Goal: Task Accomplishment & Management: Manage account settings

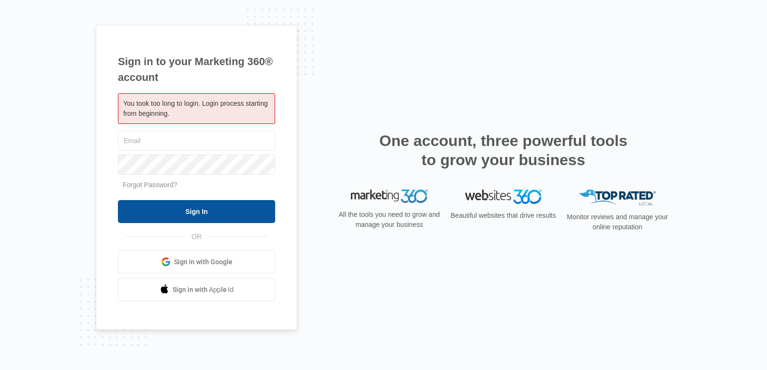
type input "[EMAIL_ADDRESS][DOMAIN_NAME]"
click at [204, 213] on input "Sign In" at bounding box center [196, 211] width 157 height 23
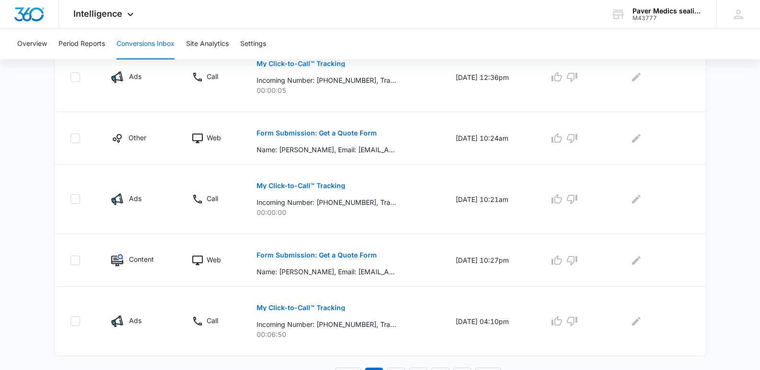
scroll to position [589, 0]
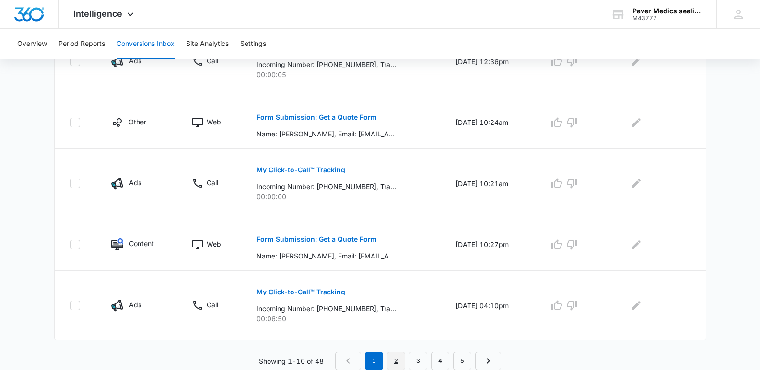
click at [388, 359] on link "2" at bounding box center [396, 361] width 18 height 18
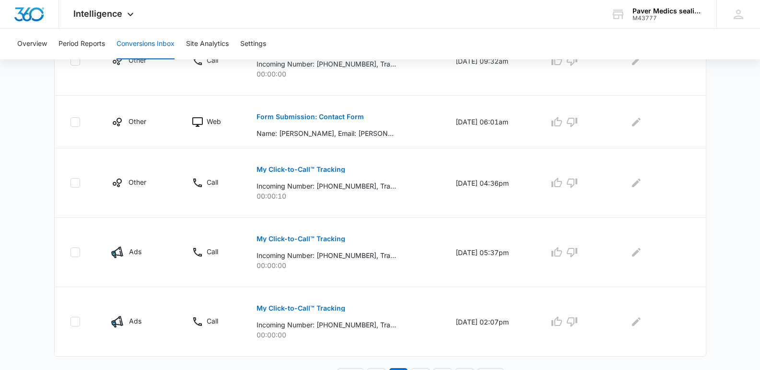
scroll to position [622, 0]
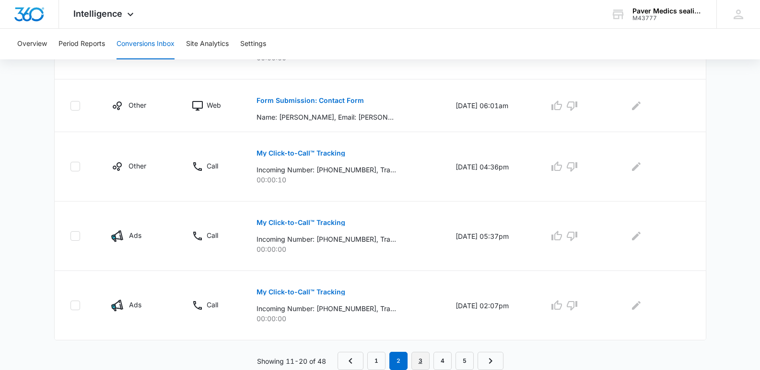
click at [420, 363] on link "3" at bounding box center [420, 361] width 18 height 18
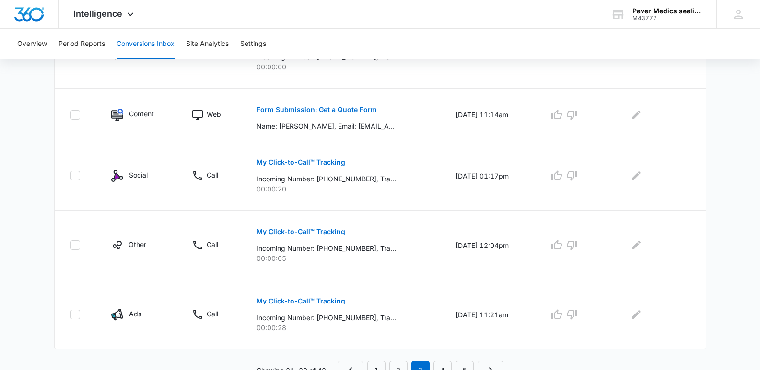
scroll to position [606, 0]
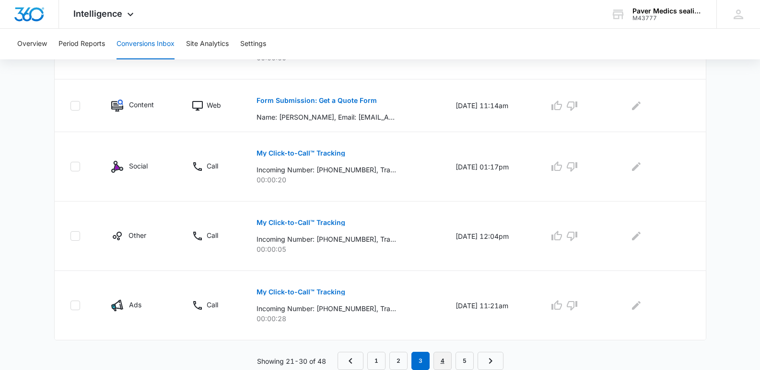
click at [443, 360] on link "4" at bounding box center [442, 361] width 18 height 18
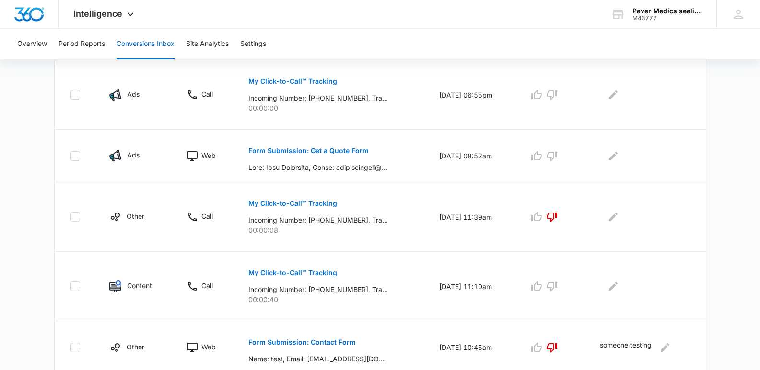
scroll to position [622, 0]
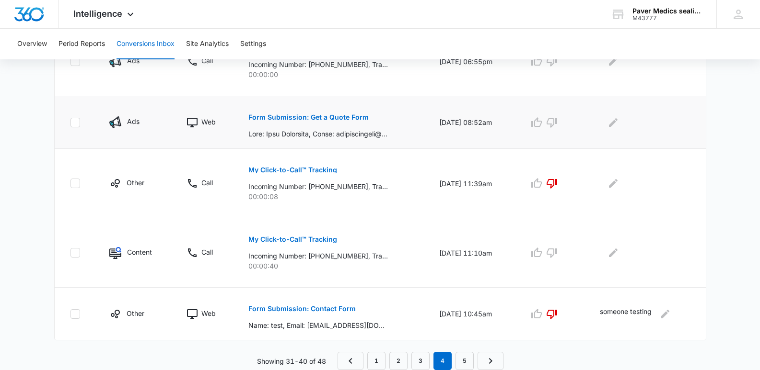
click at [330, 116] on p "Form Submission: Get a Quote Form" at bounding box center [308, 117] width 120 height 7
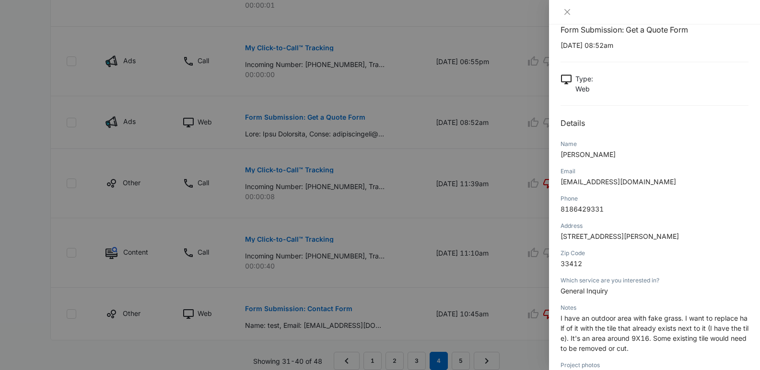
scroll to position [0, 0]
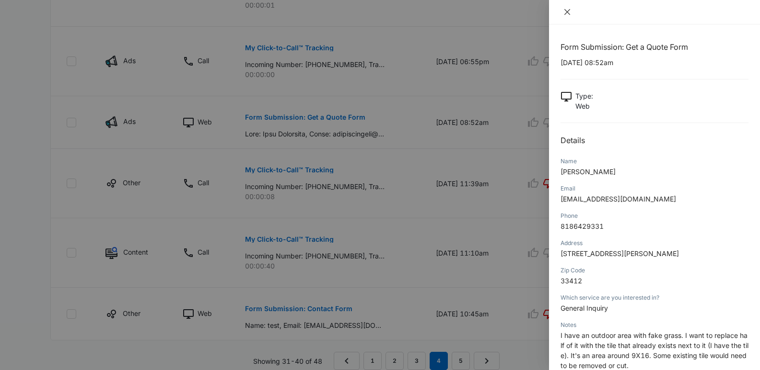
click at [566, 14] on icon "close" at bounding box center [567, 12] width 8 height 8
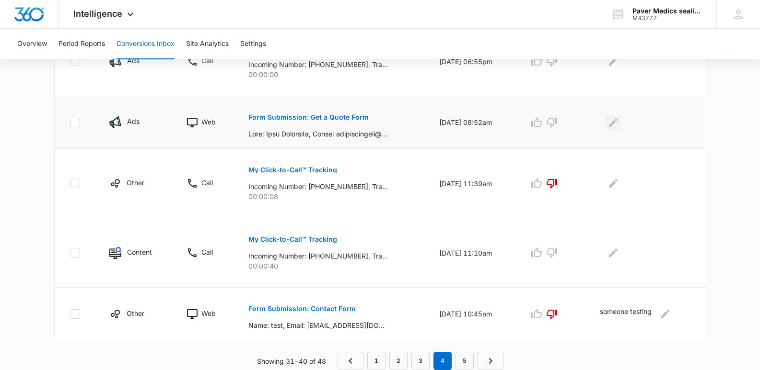
click at [612, 124] on icon "Edit Comments" at bounding box center [613, 123] width 12 height 12
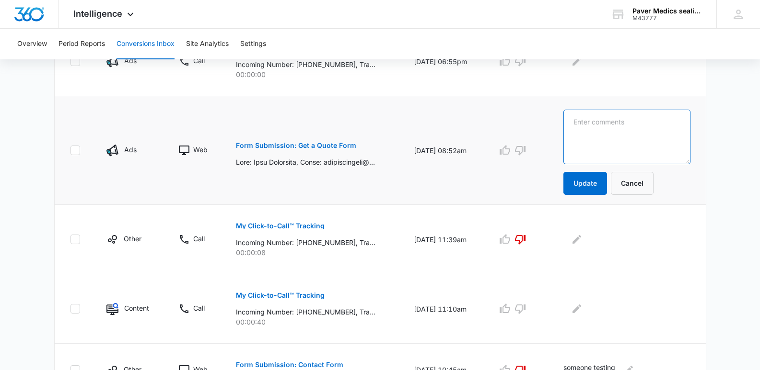
click at [612, 124] on textarea at bounding box center [626, 137] width 127 height 55
type textarea "We do not do tile"
click at [525, 151] on icon "button" at bounding box center [520, 151] width 11 height 10
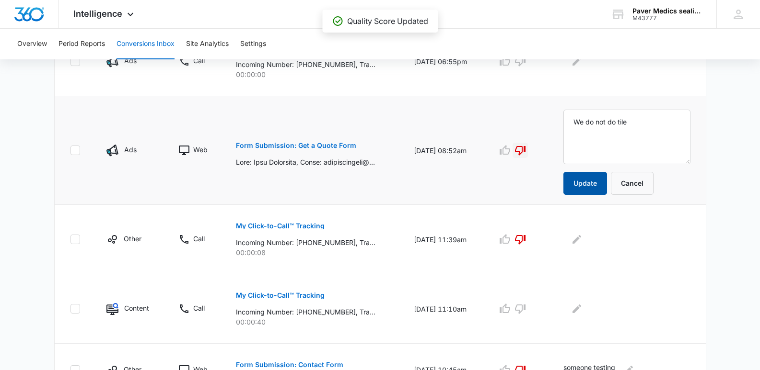
click at [593, 182] on button "Update" at bounding box center [585, 183] width 44 height 23
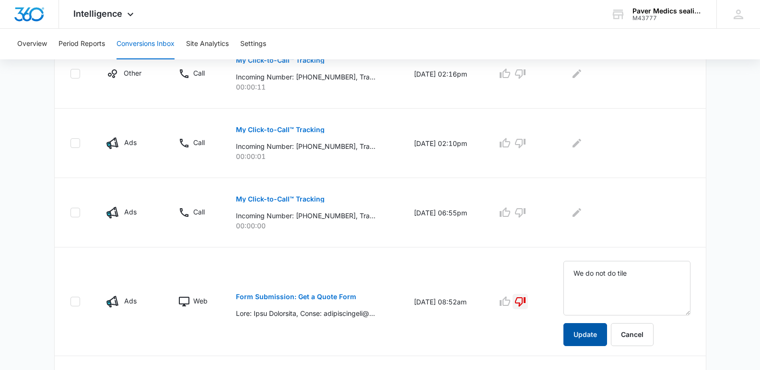
scroll to position [469, 0]
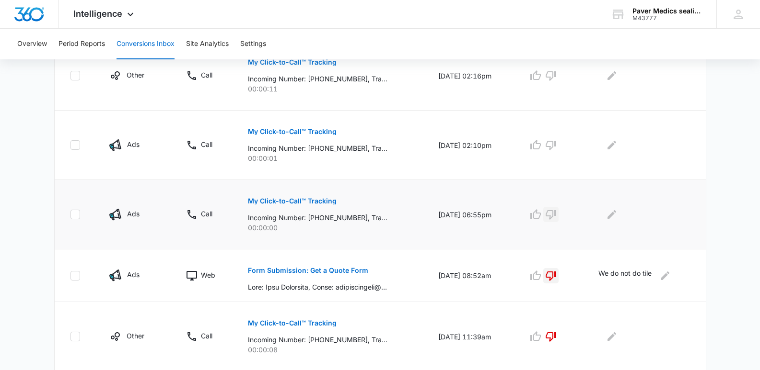
click at [555, 215] on icon "button" at bounding box center [551, 215] width 12 height 12
click at [552, 145] on icon "button" at bounding box center [551, 145] width 12 height 12
click at [556, 73] on icon "button" at bounding box center [550, 76] width 11 height 10
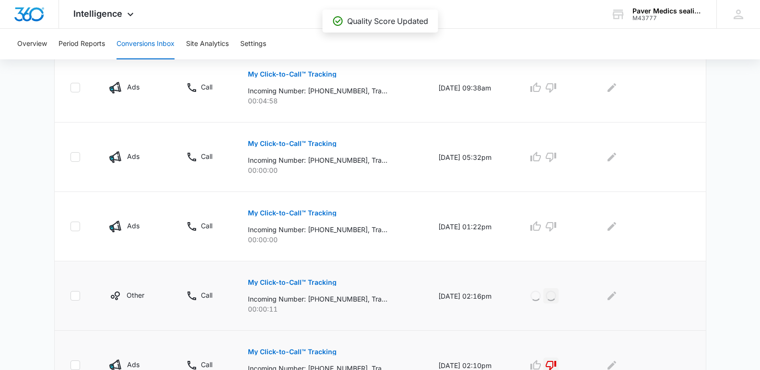
scroll to position [239, 0]
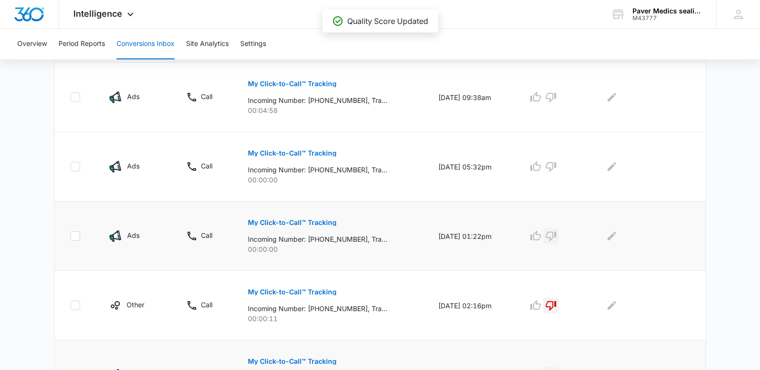
click at [554, 237] on icon "button" at bounding box center [550, 237] width 11 height 10
click at [554, 165] on icon "button" at bounding box center [551, 167] width 12 height 12
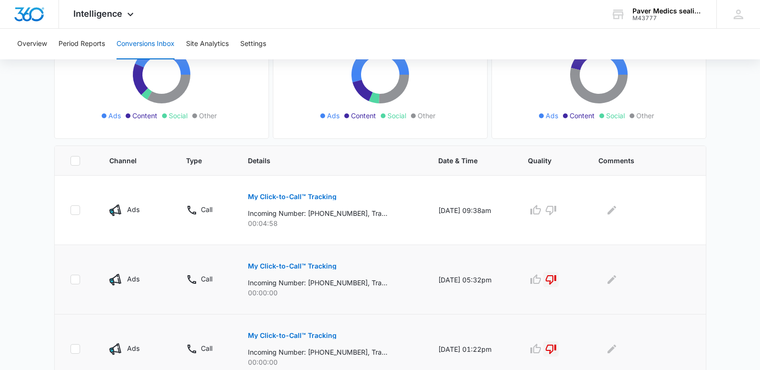
scroll to position [124, 0]
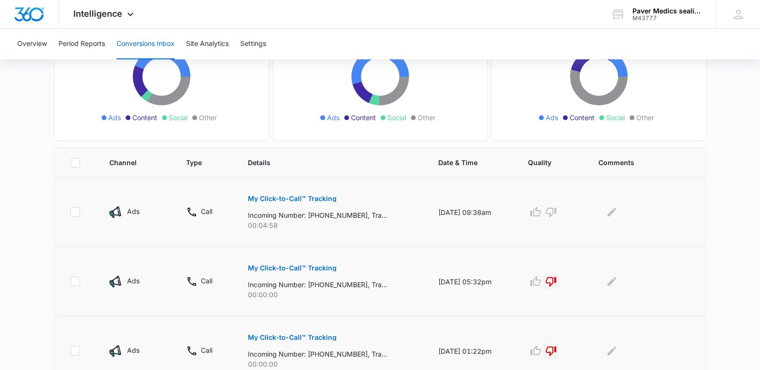
click at [273, 201] on p "My Click-to-Call™ Tracking" at bounding box center [292, 199] width 89 height 7
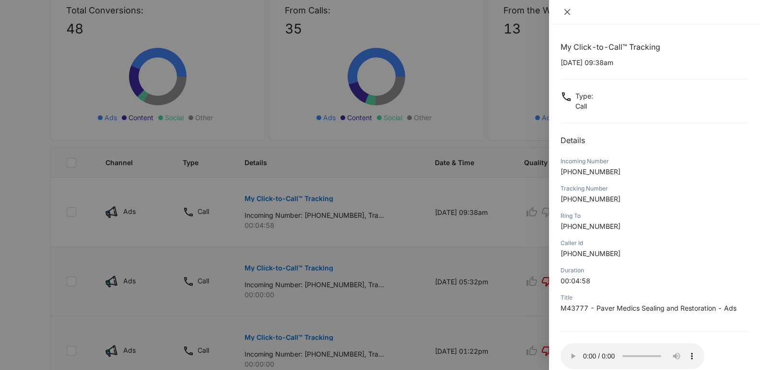
click at [566, 13] on icon "close" at bounding box center [567, 12] width 6 height 6
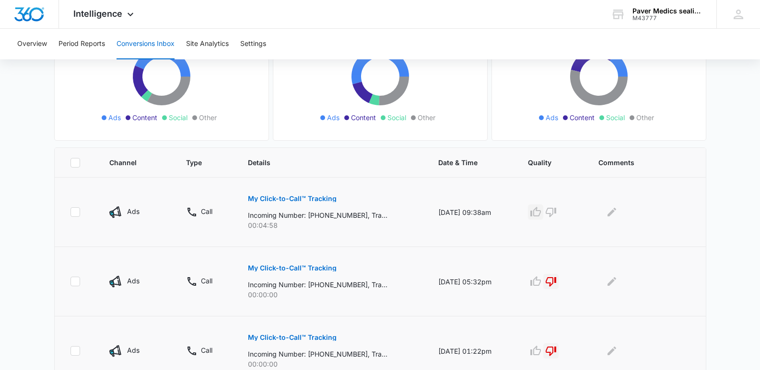
click at [538, 214] on icon "button" at bounding box center [535, 213] width 12 height 12
click at [614, 212] on icon "Edit Comments" at bounding box center [611, 212] width 9 height 9
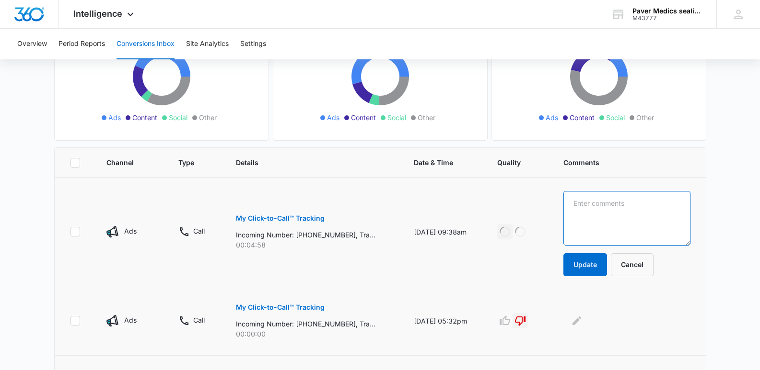
click at [604, 213] on textarea at bounding box center [626, 218] width 127 height 55
type textarea "Lauren northrup"
click at [587, 274] on button "Update" at bounding box center [585, 264] width 44 height 23
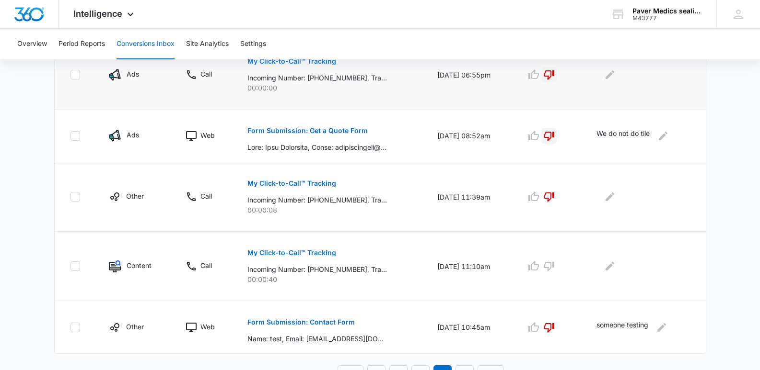
scroll to position [622, 0]
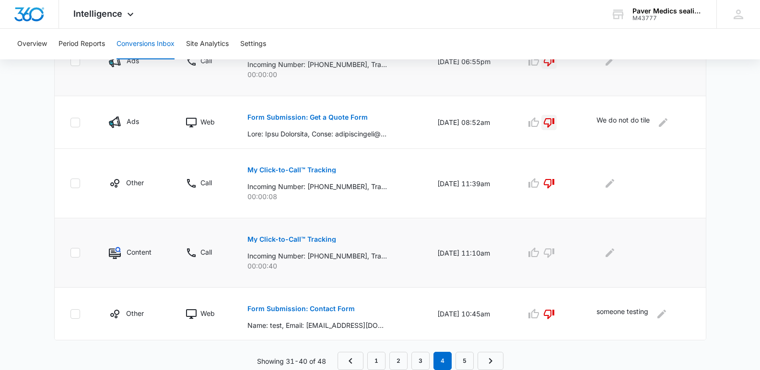
click at [311, 239] on p "My Click-to-Call™ Tracking" at bounding box center [291, 239] width 89 height 7
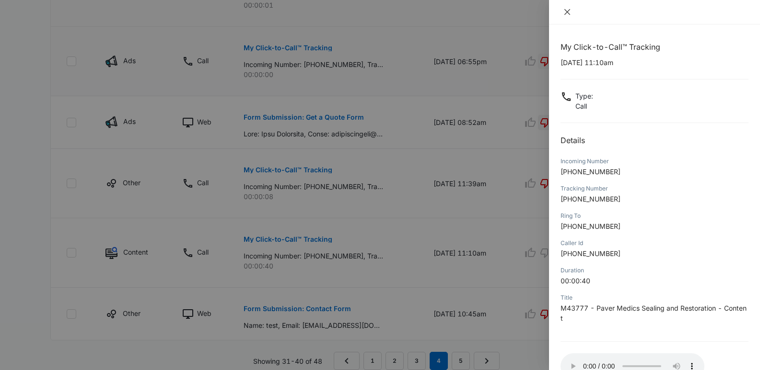
click at [566, 13] on icon "close" at bounding box center [567, 12] width 6 height 6
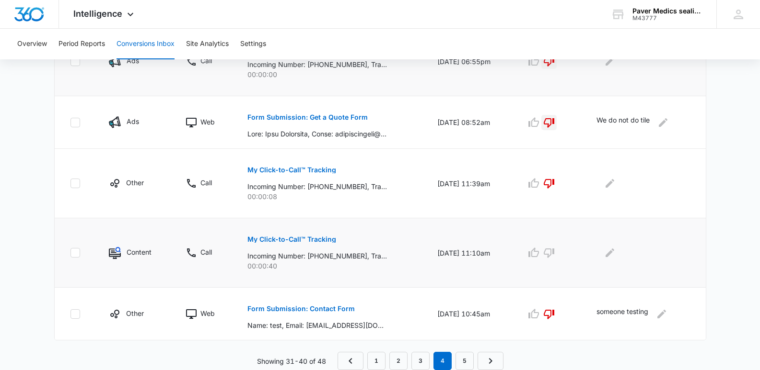
click at [596, 265] on td at bounding box center [645, 253] width 120 height 69
click at [613, 255] on icon "Edit Comments" at bounding box center [609, 253] width 9 height 9
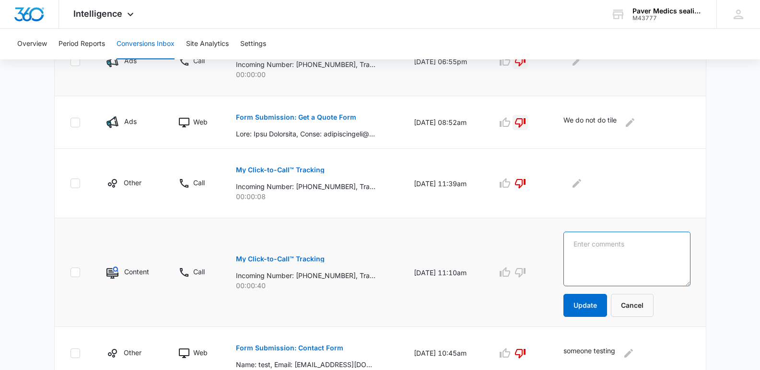
click at [601, 246] on textarea at bounding box center [626, 259] width 127 height 55
type textarea "Alex"
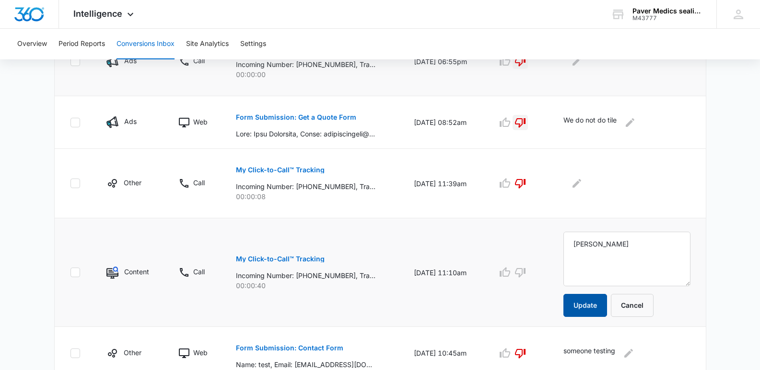
click at [602, 308] on button "Update" at bounding box center [585, 305] width 44 height 23
click at [510, 275] on icon "button" at bounding box center [505, 273] width 12 height 12
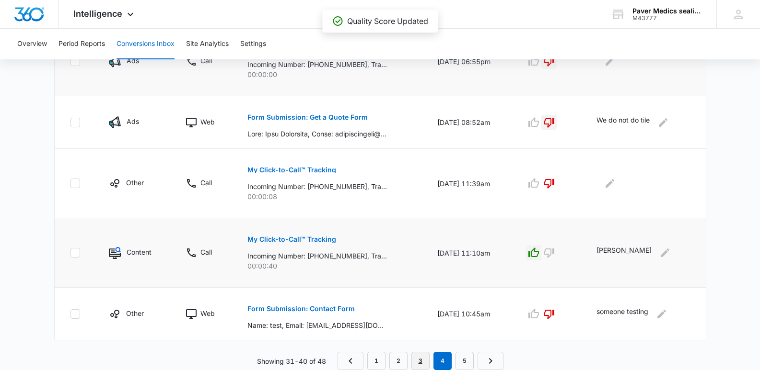
click at [421, 362] on link "3" at bounding box center [420, 361] width 18 height 18
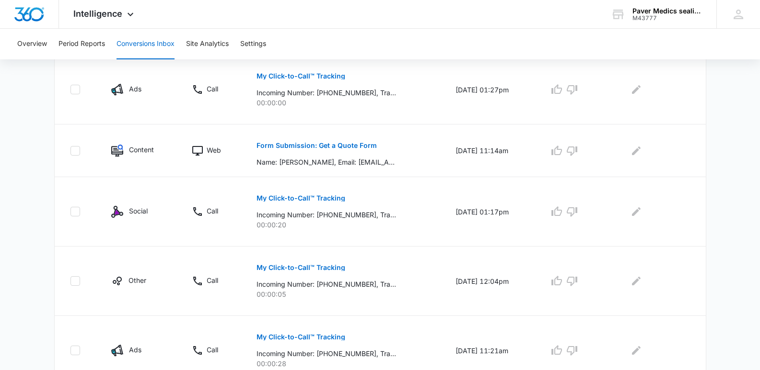
scroll to position [606, 0]
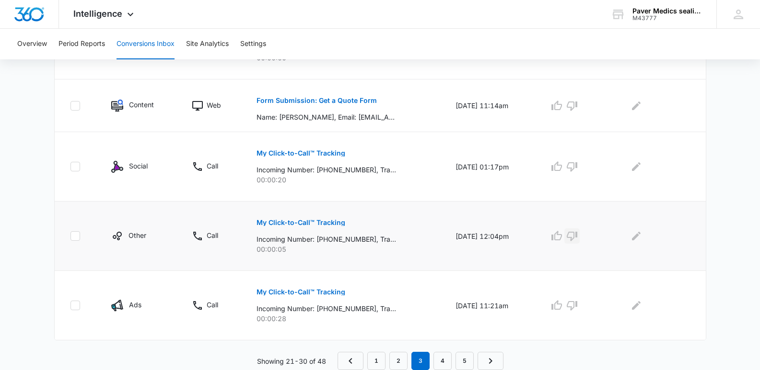
click at [577, 237] on icon "button" at bounding box center [572, 236] width 12 height 12
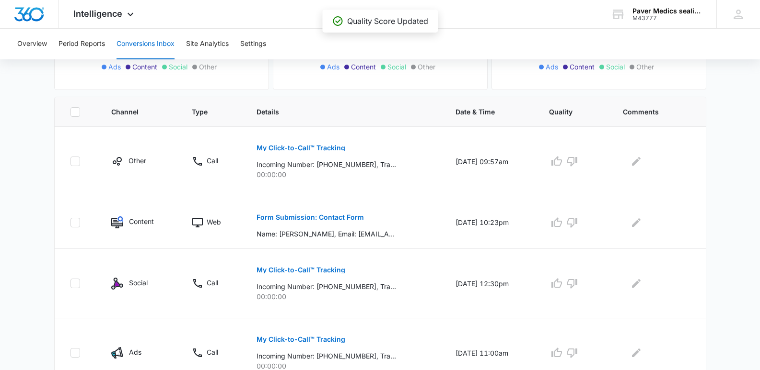
scroll to position [173, 0]
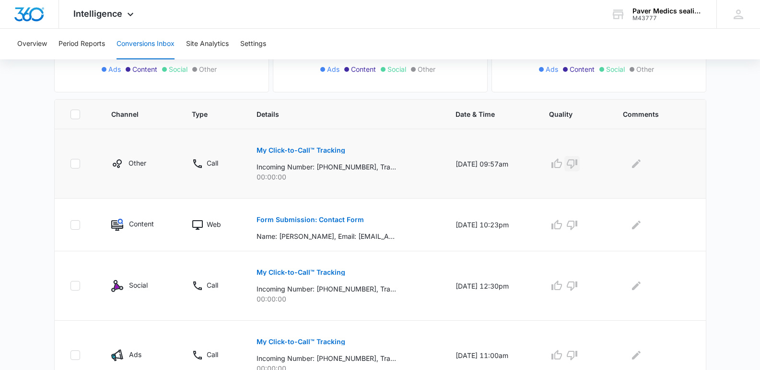
click at [577, 164] on icon "button" at bounding box center [572, 164] width 12 height 12
click at [577, 288] on icon "button" at bounding box center [572, 286] width 12 height 12
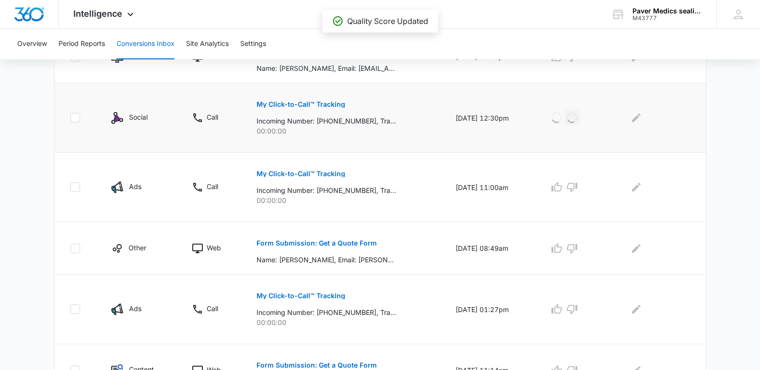
scroll to position [333, 0]
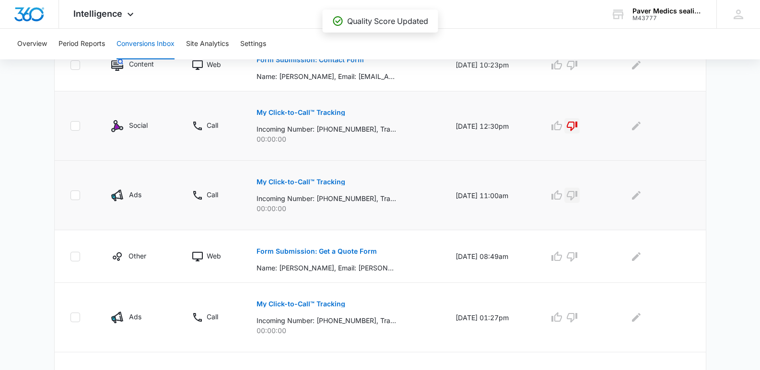
click at [577, 196] on icon "button" at bounding box center [572, 196] width 12 height 12
click at [577, 321] on icon "button" at bounding box center [572, 318] width 12 height 12
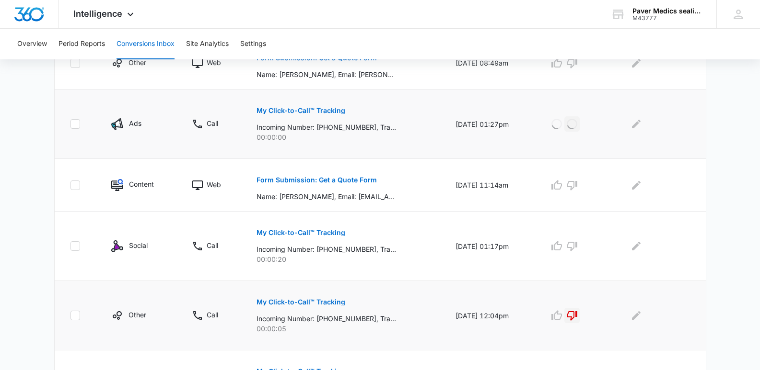
scroll to position [531, 0]
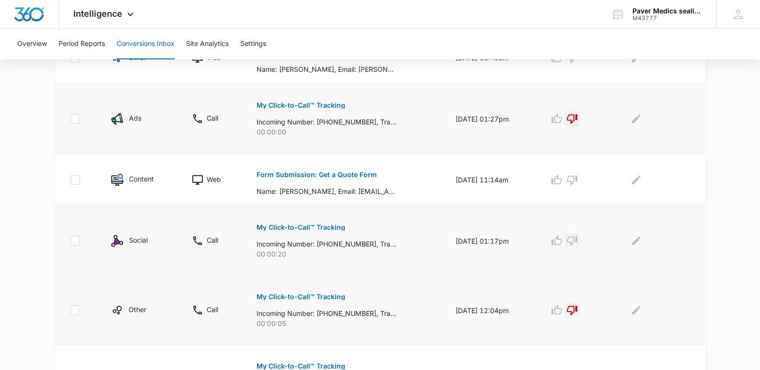
click at [577, 241] on icon "button" at bounding box center [572, 241] width 12 height 12
click at [355, 174] on p "Form Submission: Get a Quote Form" at bounding box center [316, 175] width 120 height 7
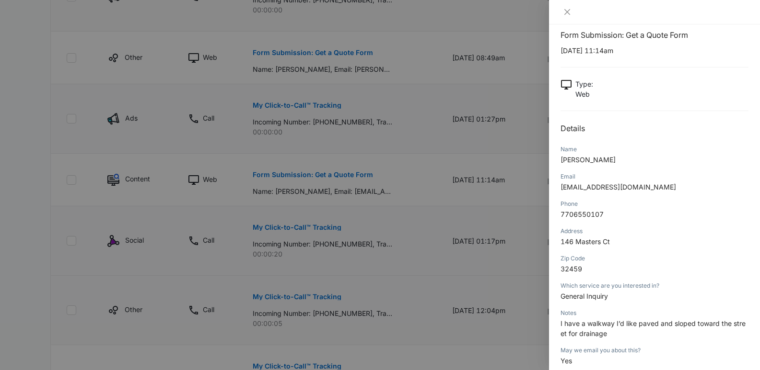
scroll to position [0, 0]
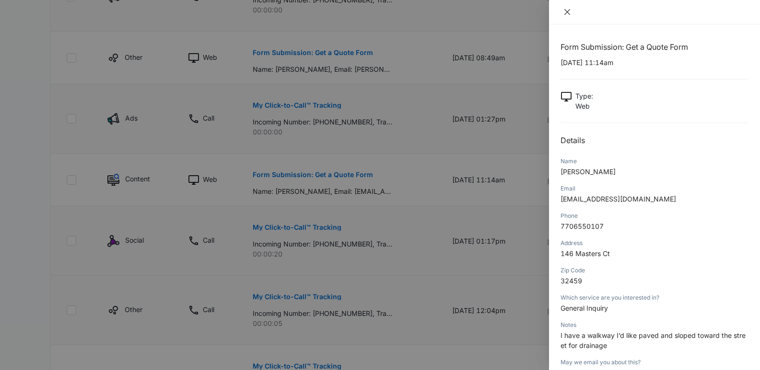
click at [569, 13] on icon "close" at bounding box center [567, 12] width 6 height 6
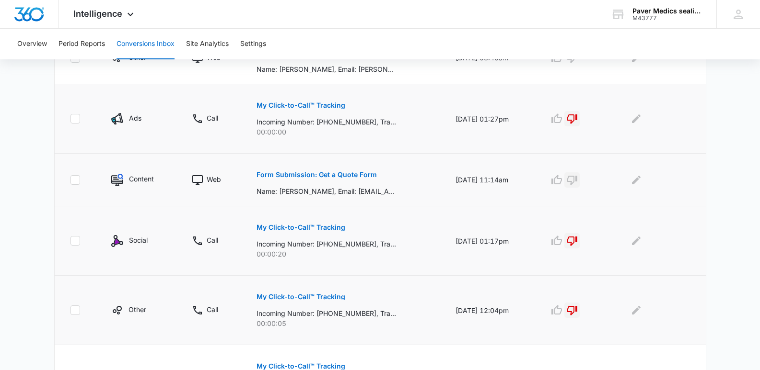
click at [577, 181] on icon "button" at bounding box center [571, 181] width 11 height 10
click at [637, 182] on icon "Edit Comments" at bounding box center [636, 179] width 9 height 9
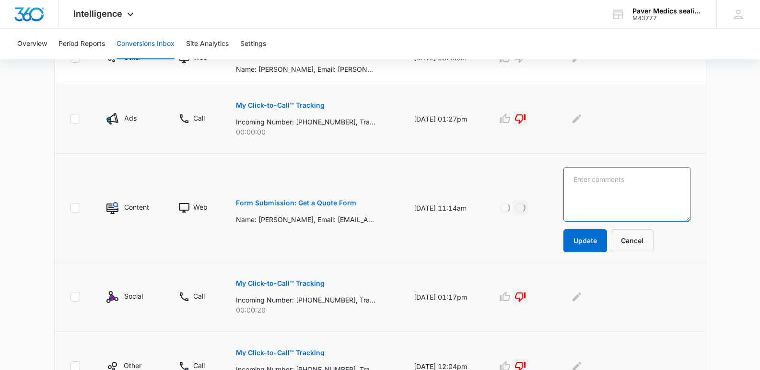
click at [619, 182] on textarea at bounding box center [626, 194] width 127 height 55
type textarea "W"
type textarea "Wants concrete"
click at [598, 238] on button "Update" at bounding box center [585, 241] width 44 height 23
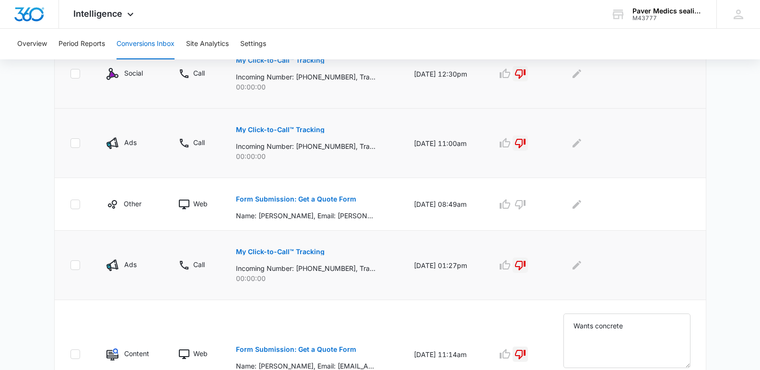
scroll to position [380, 0]
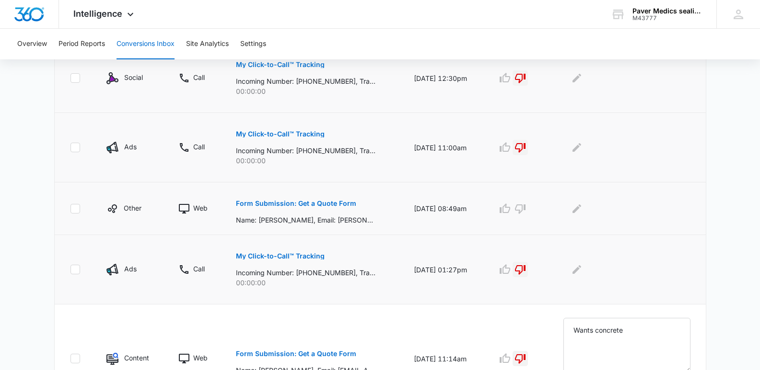
click at [323, 202] on p "Form Submission: Get a Quote Form" at bounding box center [296, 203] width 120 height 7
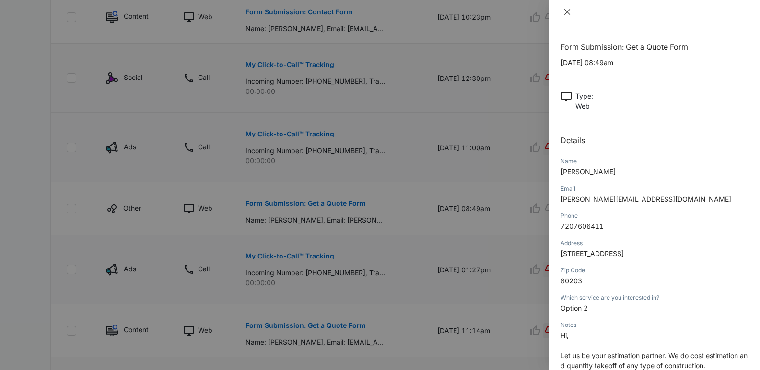
click at [567, 14] on icon "close" at bounding box center [567, 12] width 8 height 8
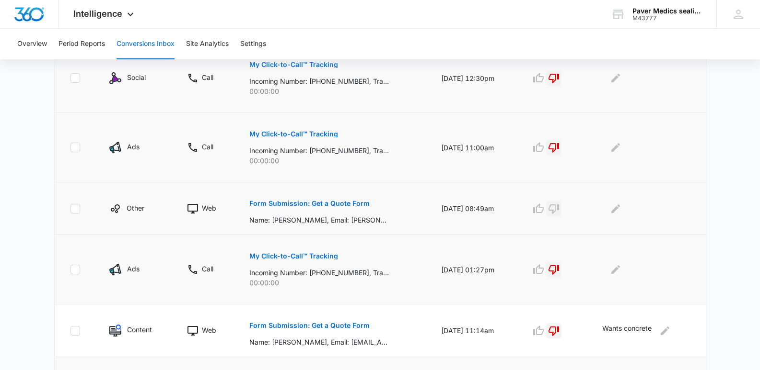
click at [558, 209] on icon "button" at bounding box center [554, 209] width 12 height 12
click at [620, 207] on icon "Edit Comments" at bounding box center [615, 208] width 9 height 9
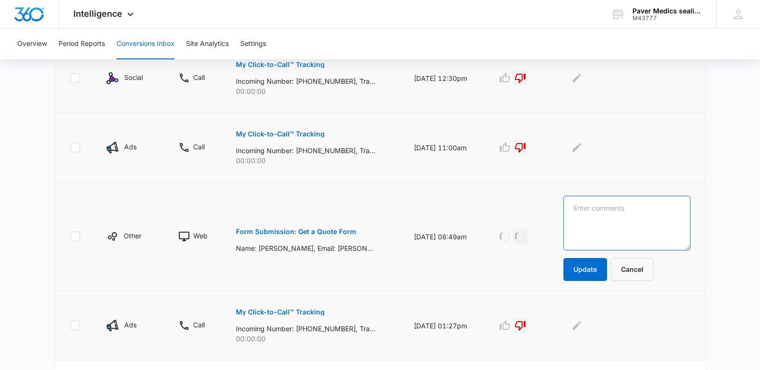
click at [587, 208] on textarea at bounding box center [626, 223] width 127 height 55
drag, startPoint x: 609, startPoint y: 210, endPoint x: 635, endPoint y: 240, distance: 40.1
click at [635, 240] on textarea "Solicitsstion" at bounding box center [626, 223] width 127 height 55
click at [610, 238] on textarea "Solicitation" at bounding box center [626, 223] width 127 height 55
click at [644, 221] on textarea "Solicitation" at bounding box center [626, 223] width 127 height 55
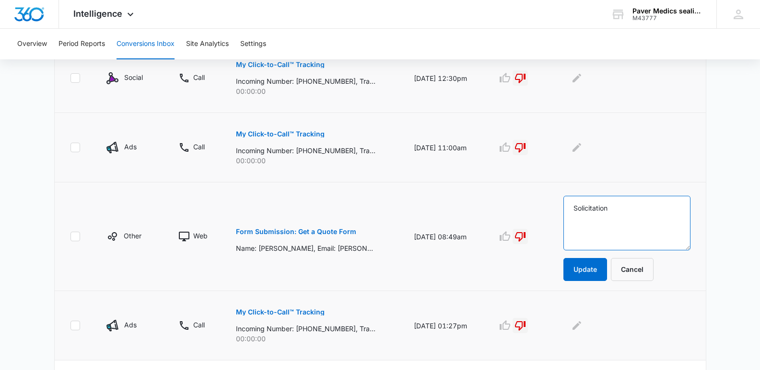
click at [593, 235] on textarea "Solicitation" at bounding box center [626, 223] width 127 height 55
click at [639, 210] on textarea "Solicitation" at bounding box center [626, 223] width 127 height 55
type textarea "Solicitation"
click at [594, 268] on button "Update" at bounding box center [585, 269] width 44 height 23
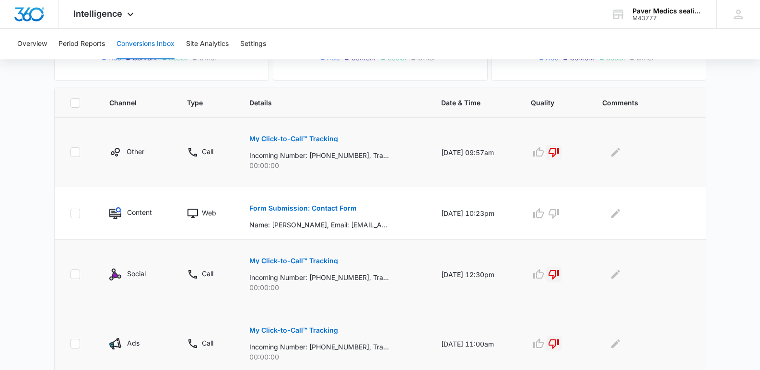
scroll to position [183, 0]
click at [320, 208] on p "Form Submission: Contact Form" at bounding box center [302, 209] width 107 height 7
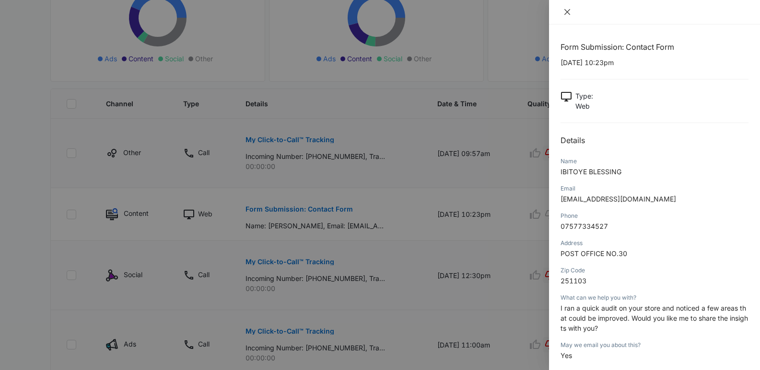
click at [565, 12] on icon "close" at bounding box center [567, 12] width 8 height 8
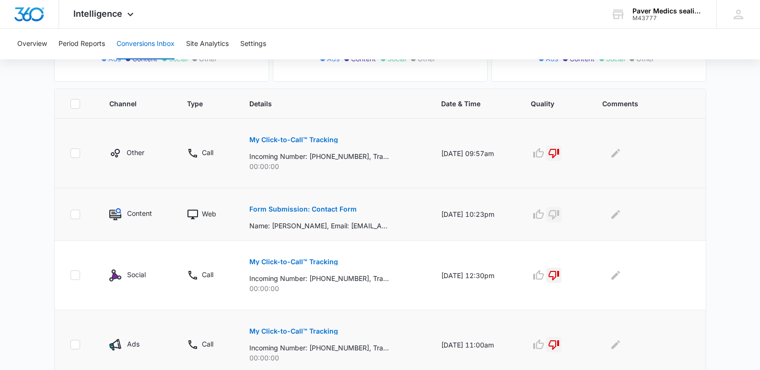
click at [559, 212] on icon "button" at bounding box center [554, 215] width 12 height 12
click at [621, 217] on icon "Edit Comments" at bounding box center [616, 215] width 12 height 12
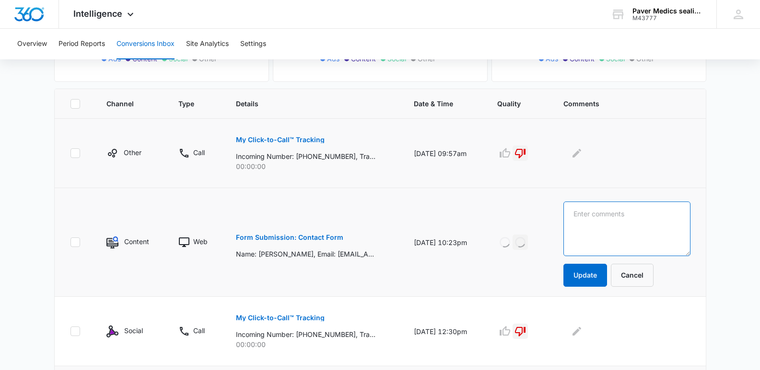
click at [606, 213] on textarea at bounding box center [626, 229] width 127 height 55
type textarea "Solicitation"
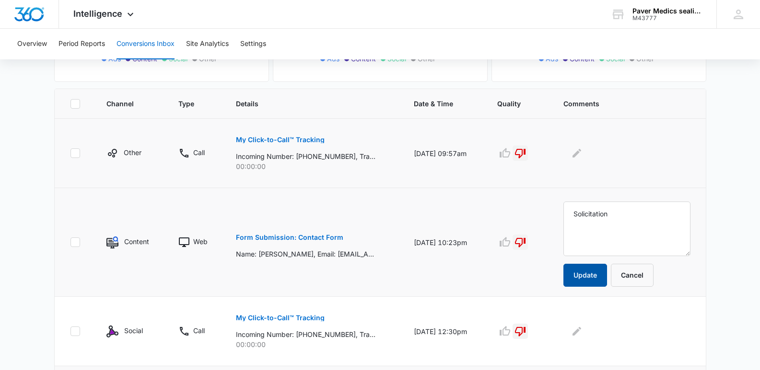
click at [599, 282] on button "Update" at bounding box center [585, 275] width 44 height 23
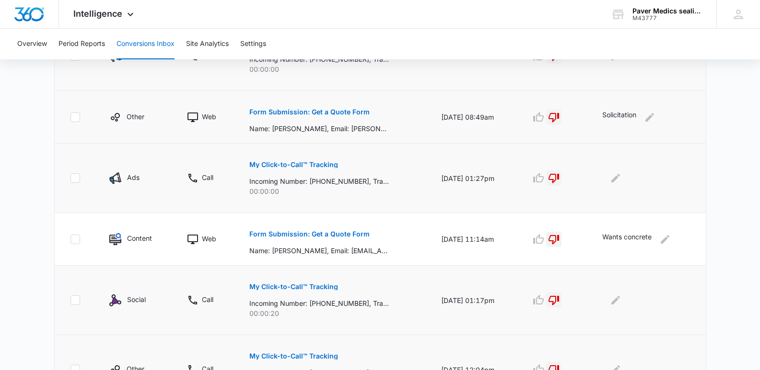
scroll to position [606, 0]
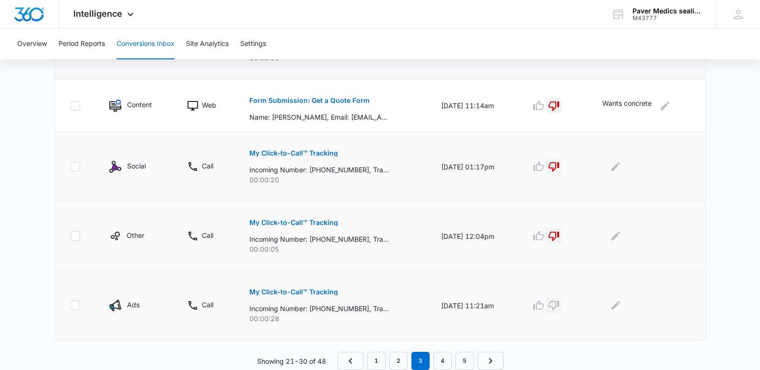
click at [559, 310] on icon "button" at bounding box center [553, 306] width 11 height 10
click at [395, 361] on link "2" at bounding box center [398, 361] width 18 height 18
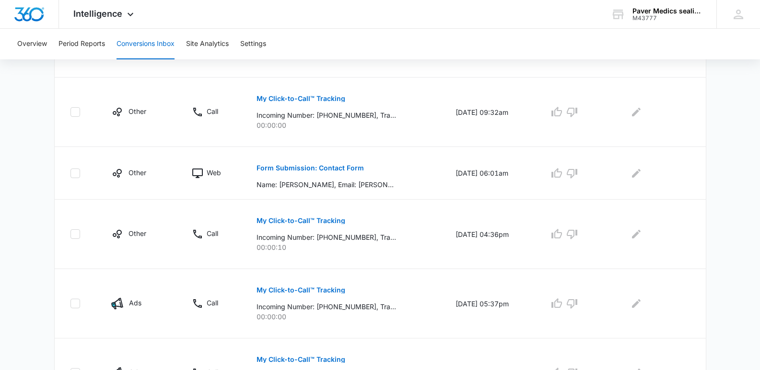
scroll to position [622, 0]
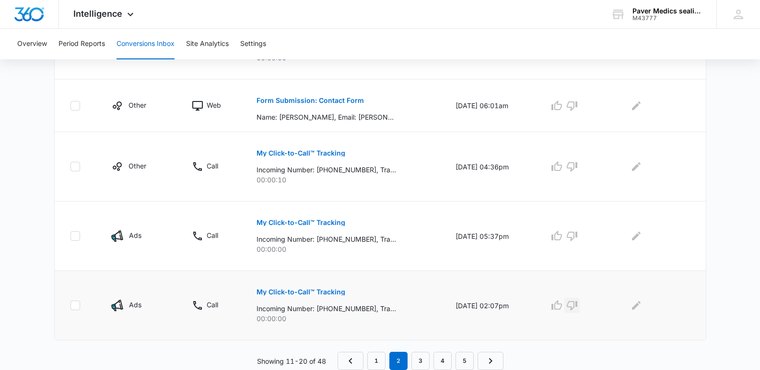
click at [577, 306] on icon "button" at bounding box center [571, 306] width 11 height 10
click at [577, 237] on icon "button" at bounding box center [572, 236] width 12 height 12
click at [577, 167] on icon "button" at bounding box center [572, 167] width 12 height 12
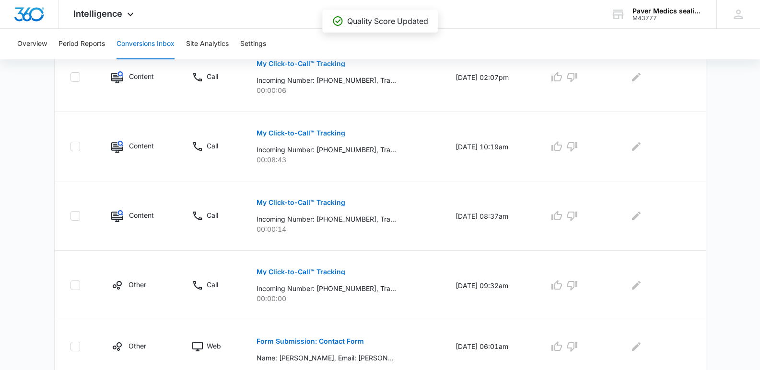
scroll to position [379, 0]
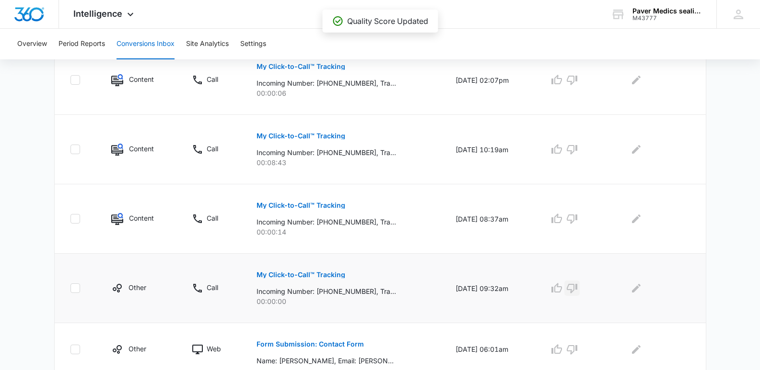
click at [577, 288] on icon "button" at bounding box center [572, 289] width 12 height 12
click at [577, 212] on button "button" at bounding box center [571, 218] width 15 height 15
click at [577, 80] on icon "button" at bounding box center [572, 80] width 12 height 12
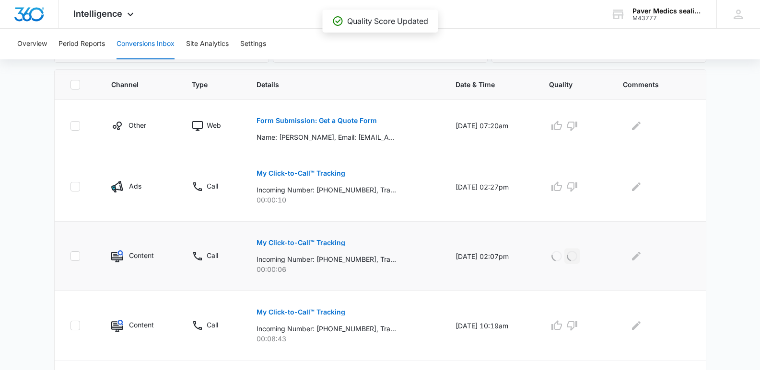
scroll to position [199, 0]
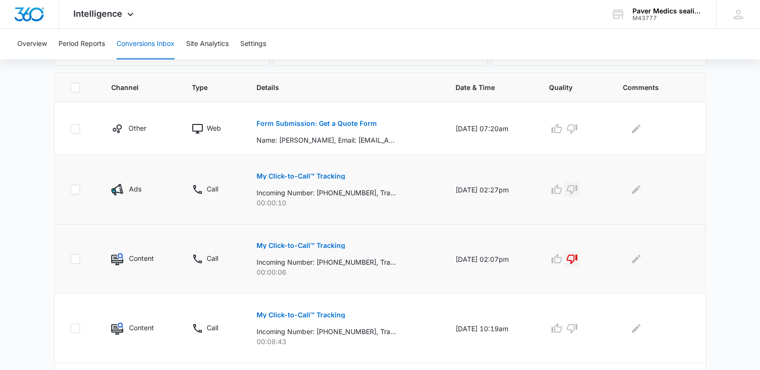
click at [577, 191] on icon "button" at bounding box center [572, 190] width 12 height 12
click at [359, 127] on button "Form Submission: Get a Quote Form" at bounding box center [316, 123] width 120 height 23
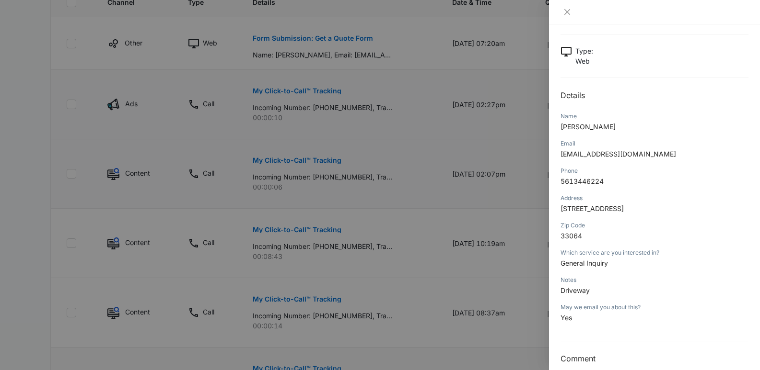
scroll to position [58, 0]
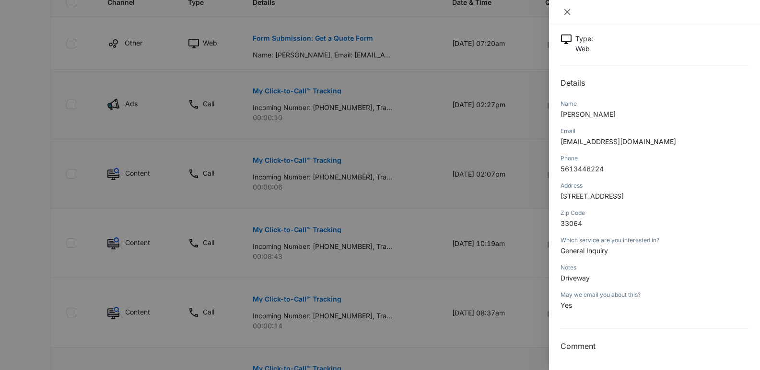
click at [564, 14] on icon "close" at bounding box center [567, 12] width 6 height 6
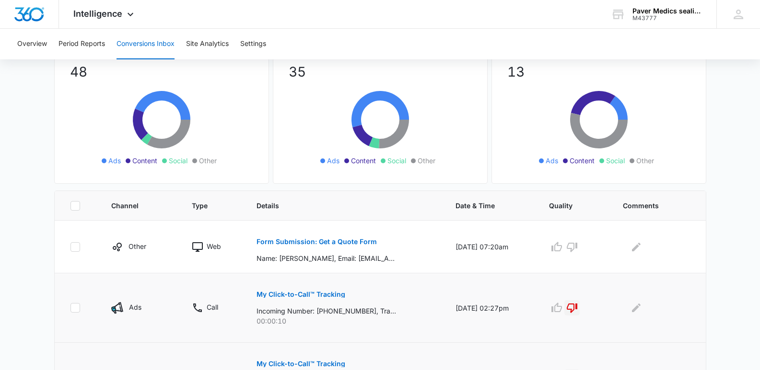
scroll to position [80, 0]
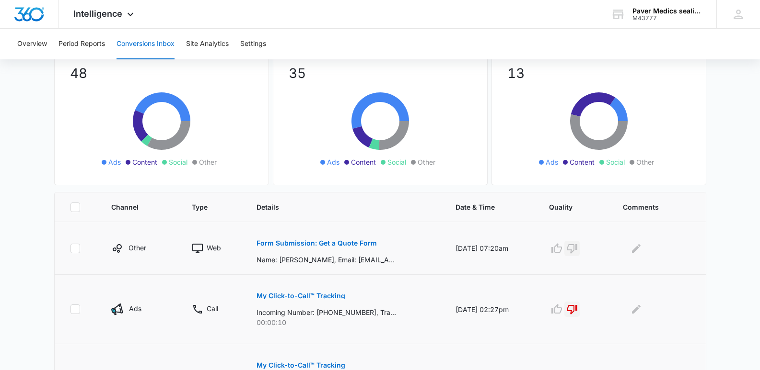
click at [575, 251] on icon "button" at bounding box center [572, 249] width 12 height 12
click at [642, 244] on icon "Edit Comments" at bounding box center [636, 249] width 12 height 12
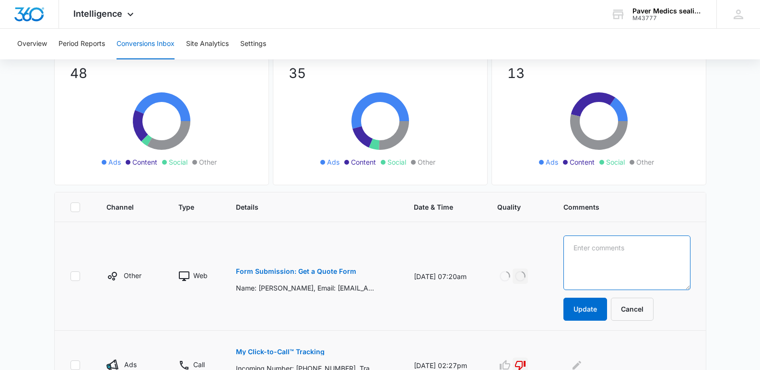
click at [586, 247] on textarea at bounding box center [626, 263] width 127 height 55
click at [618, 250] on textarea "Pompano.Outsied our service area" at bounding box center [626, 263] width 127 height 55
type textarea "Pompano. Outside our service area"
click at [590, 311] on button "Update" at bounding box center [585, 309] width 44 height 23
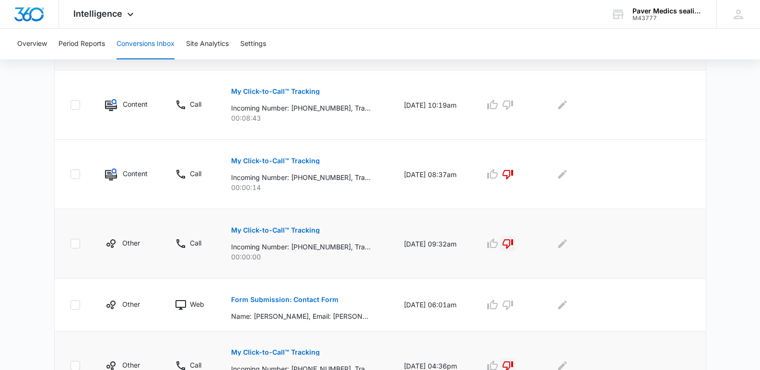
scroll to position [404, 0]
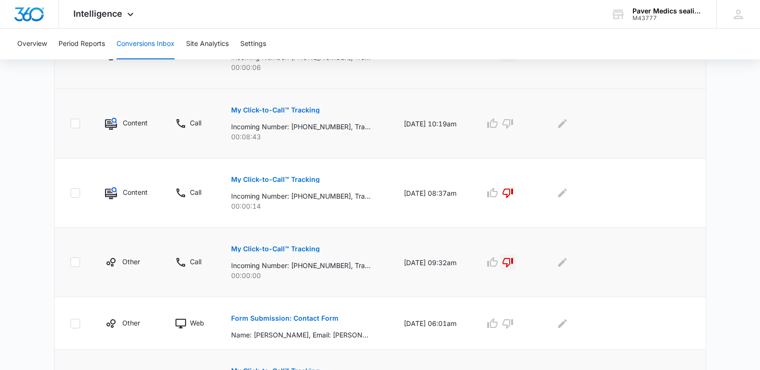
click at [276, 107] on p "My Click-to-Call™ Tracking" at bounding box center [275, 110] width 89 height 7
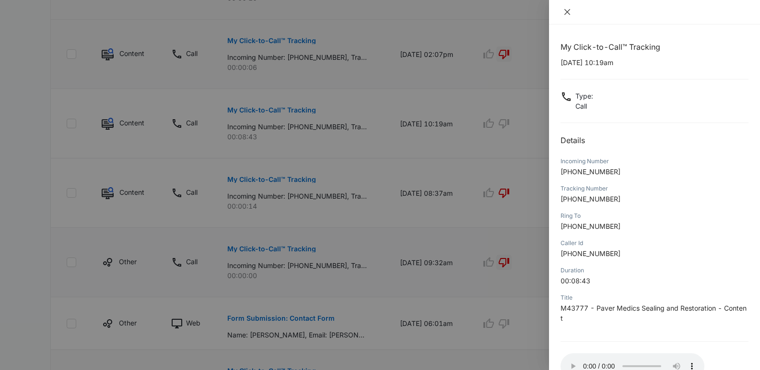
click at [565, 9] on icon "close" at bounding box center [567, 12] width 8 height 8
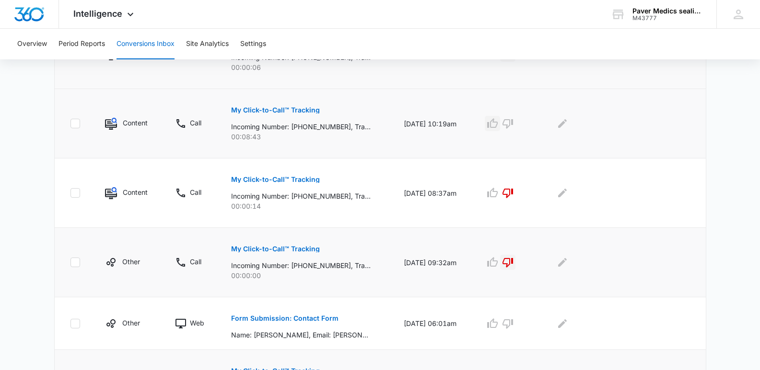
click at [498, 124] on icon "button" at bounding box center [492, 124] width 12 height 12
click at [566, 124] on icon "Edit Comments" at bounding box center [562, 123] width 9 height 9
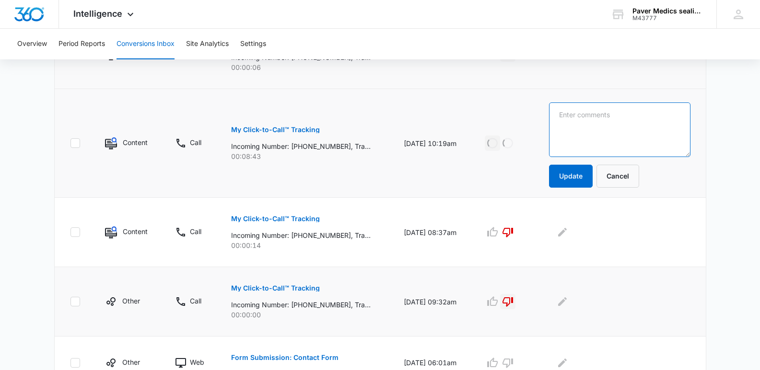
click at [566, 112] on textarea at bounding box center [619, 130] width 141 height 55
type textarea "Gail"
click at [576, 116] on textarea "Gail" at bounding box center [619, 130] width 141 height 55
type textarea "Gail Schaumann"
click at [576, 177] on button "Update" at bounding box center [571, 176] width 44 height 23
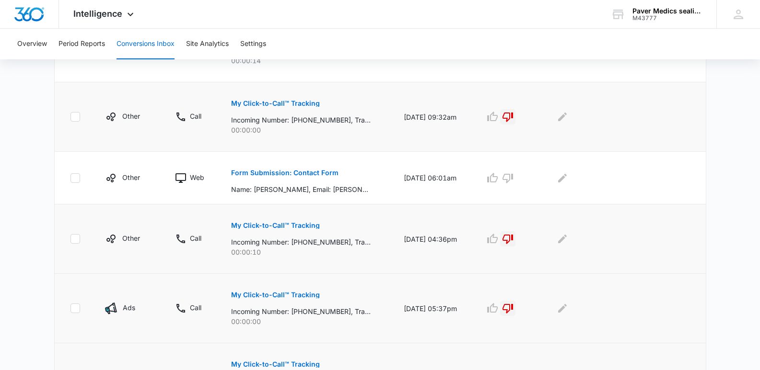
scroll to position [554, 0]
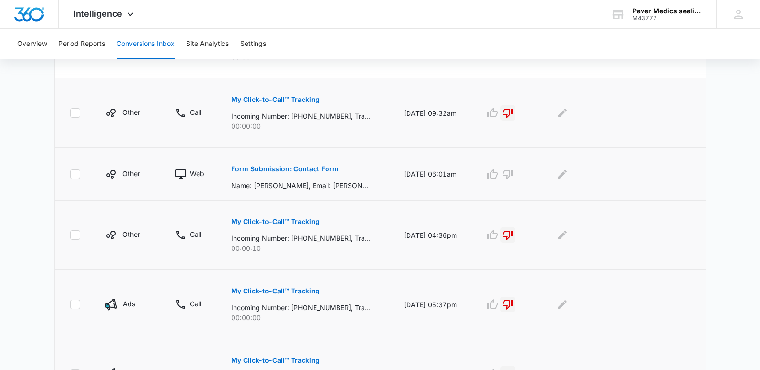
click at [297, 170] on p "Form Submission: Contact Form" at bounding box center [284, 169] width 107 height 7
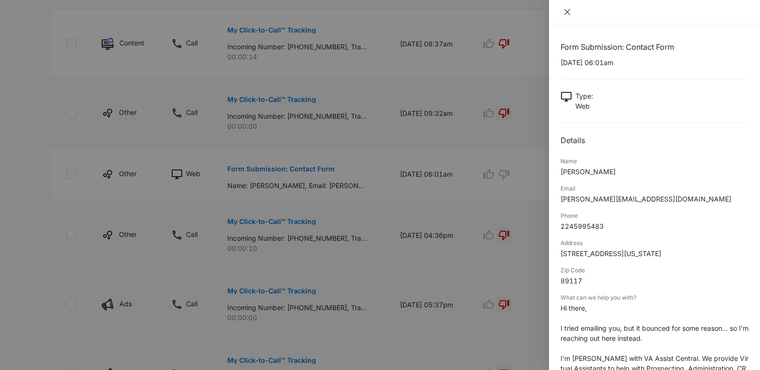
click at [567, 14] on icon "close" at bounding box center [567, 12] width 8 height 8
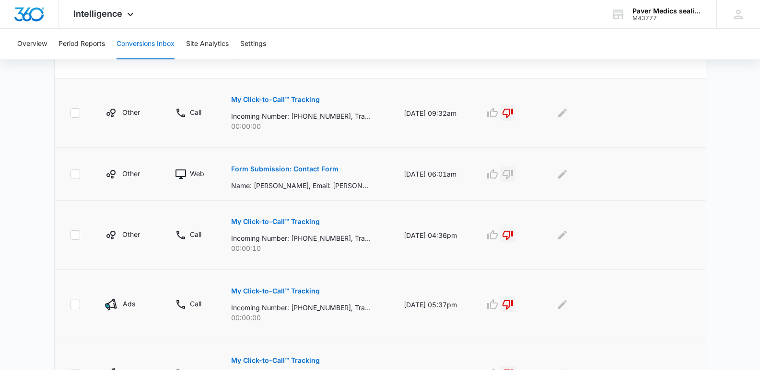
click at [513, 175] on icon "button" at bounding box center [508, 175] width 12 height 12
click at [566, 173] on icon "Edit Comments" at bounding box center [562, 174] width 9 height 9
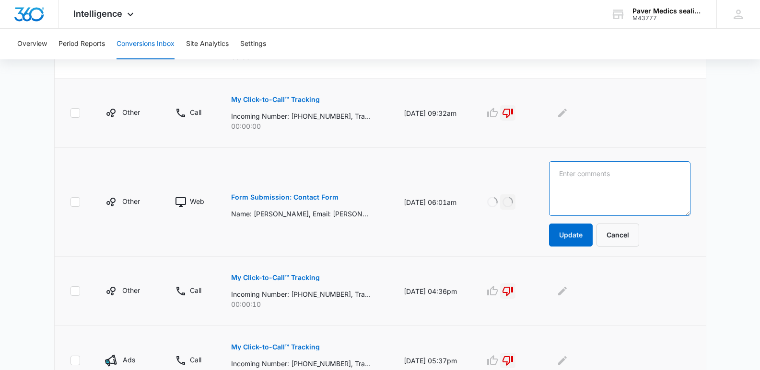
click at [566, 173] on textarea at bounding box center [619, 188] width 141 height 55
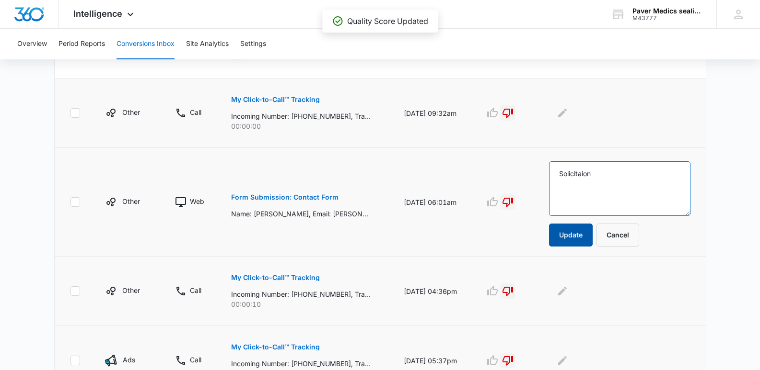
type textarea "Solicitaion"
click at [571, 243] on button "Update" at bounding box center [571, 235] width 44 height 23
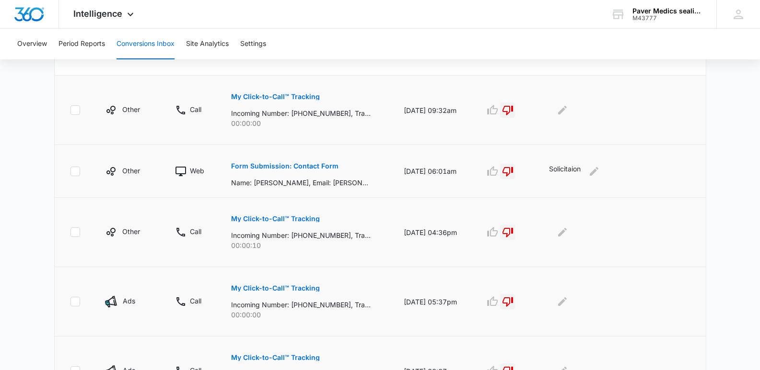
scroll to position [622, 0]
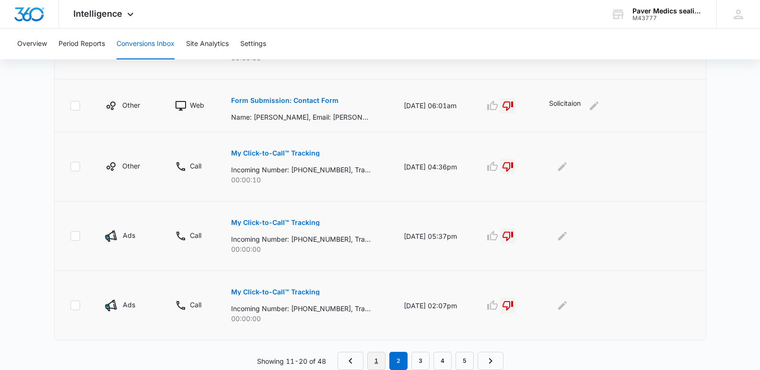
click at [379, 361] on link "1" at bounding box center [376, 361] width 18 height 18
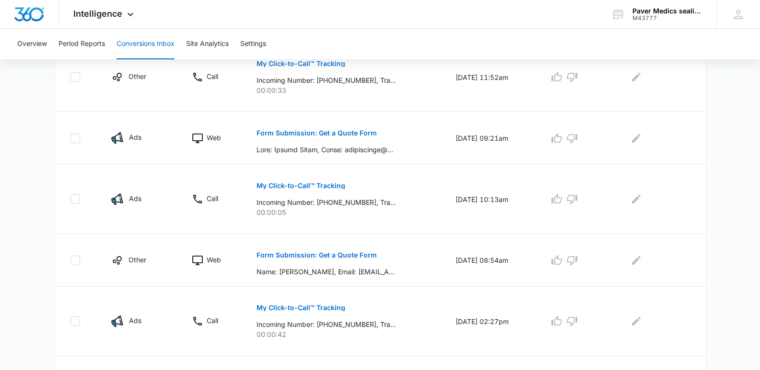
scroll to position [261, 0]
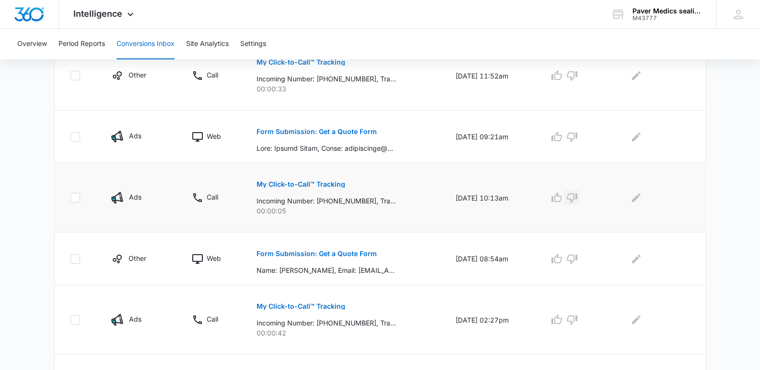
click at [577, 196] on icon "button" at bounding box center [572, 198] width 12 height 12
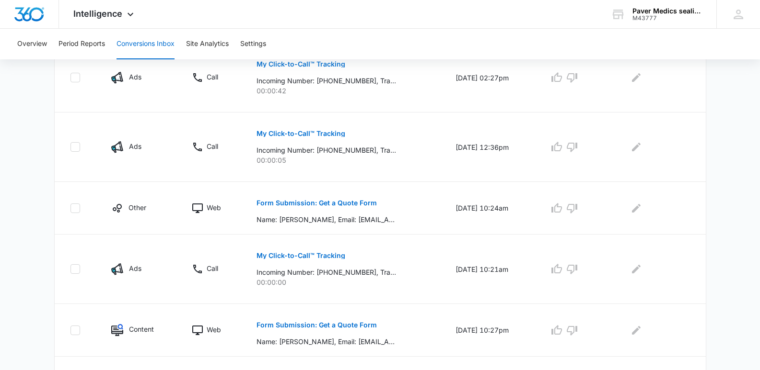
scroll to position [504, 0]
click at [575, 145] on icon "button" at bounding box center [572, 146] width 12 height 12
click at [577, 270] on icon "button" at bounding box center [572, 269] width 12 height 12
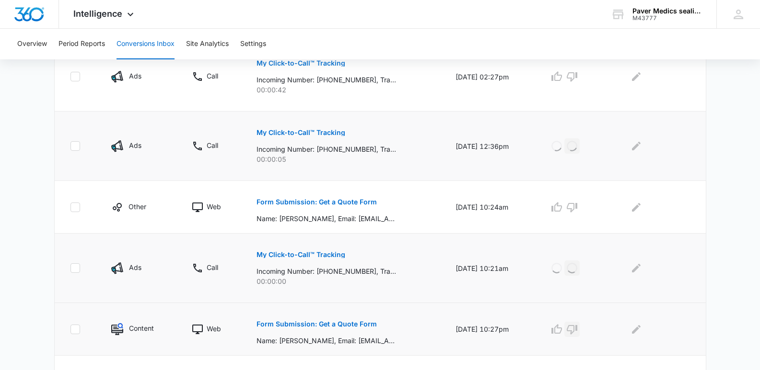
click at [577, 326] on icon "button" at bounding box center [572, 330] width 12 height 12
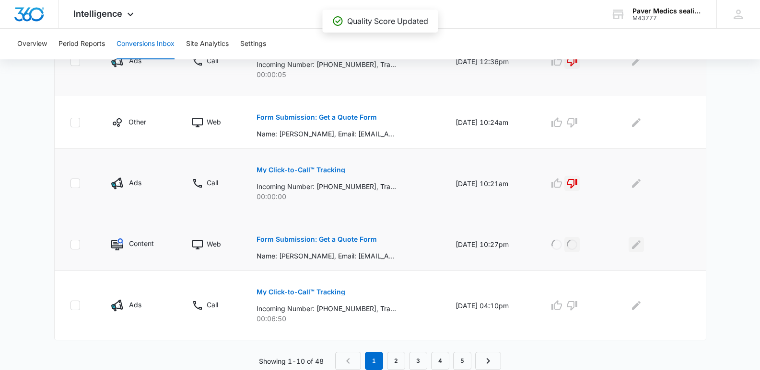
click at [635, 247] on icon "Edit Comments" at bounding box center [636, 244] width 9 height 9
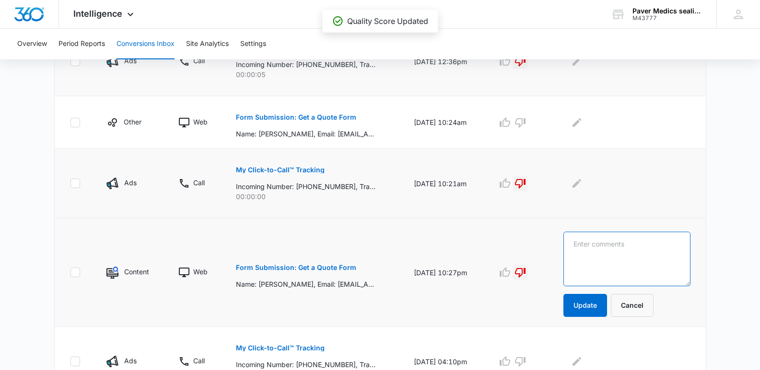
click at [596, 247] on textarea at bounding box center [626, 259] width 127 height 55
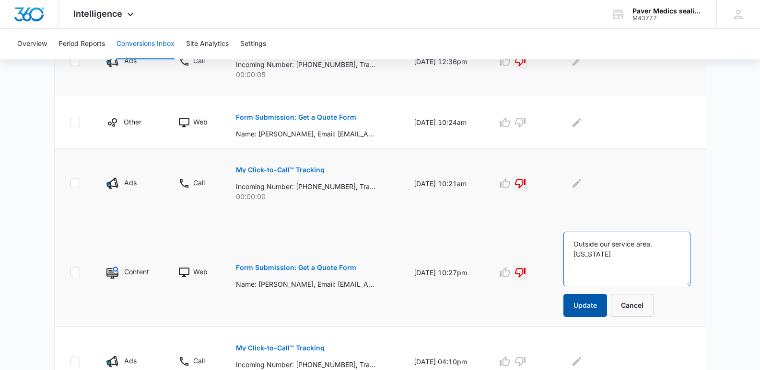
type textarea "Outside our service area. Tennessee"
click at [599, 306] on button "Update" at bounding box center [585, 305] width 44 height 23
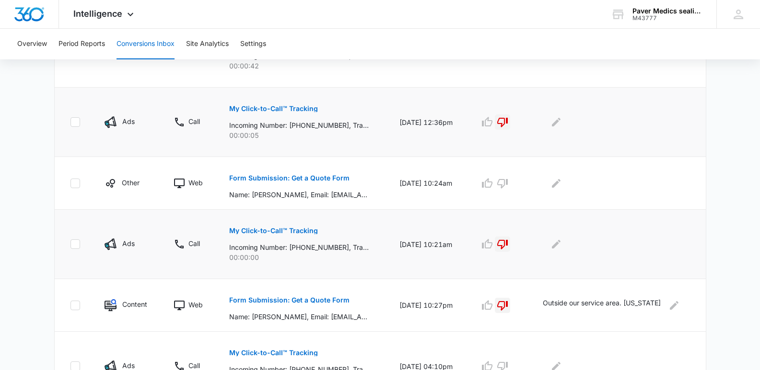
scroll to position [527, 0]
click at [493, 186] on icon "button" at bounding box center [487, 185] width 12 height 12
click at [560, 185] on icon "Edit Comments" at bounding box center [556, 184] width 9 height 9
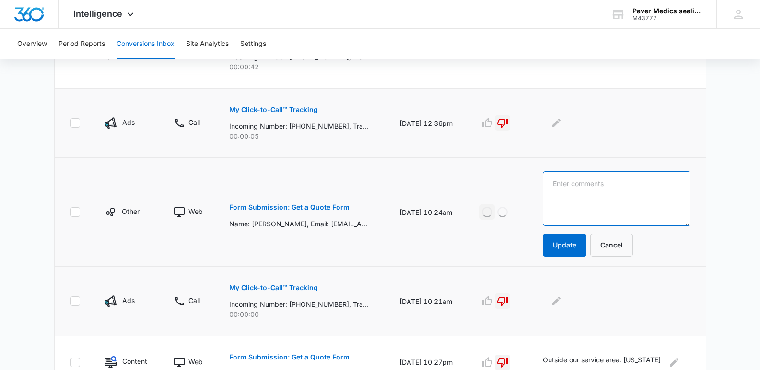
click at [561, 182] on textarea at bounding box center [615, 199] width 147 height 55
type textarea "Mason Cheng"
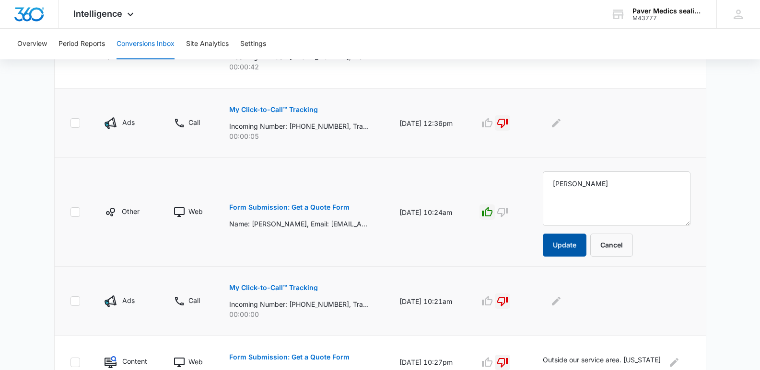
click at [573, 242] on button "Update" at bounding box center [564, 245] width 44 height 23
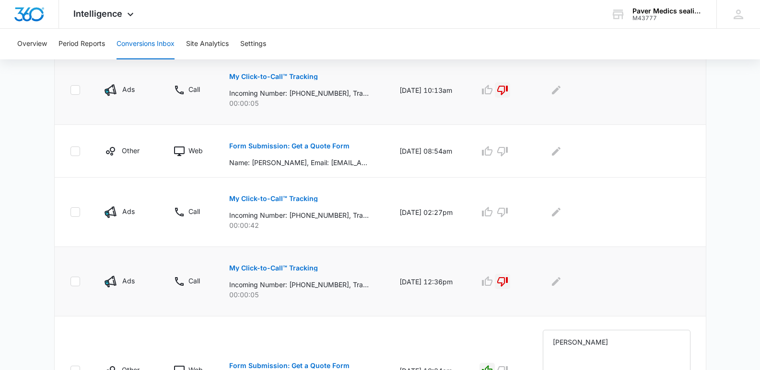
scroll to position [364, 0]
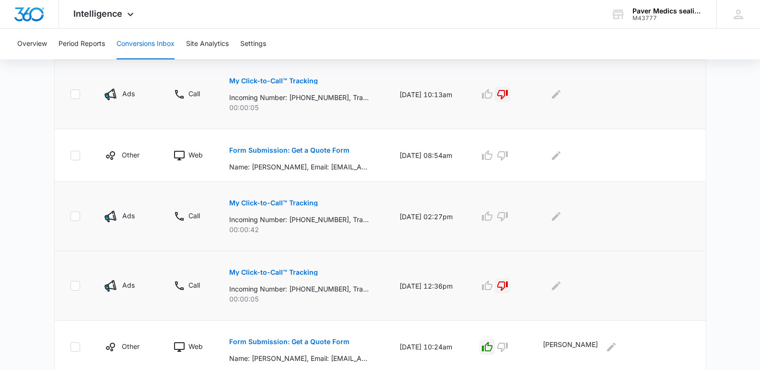
click at [288, 202] on p "My Click-to-Call™ Tracking" at bounding box center [273, 203] width 89 height 7
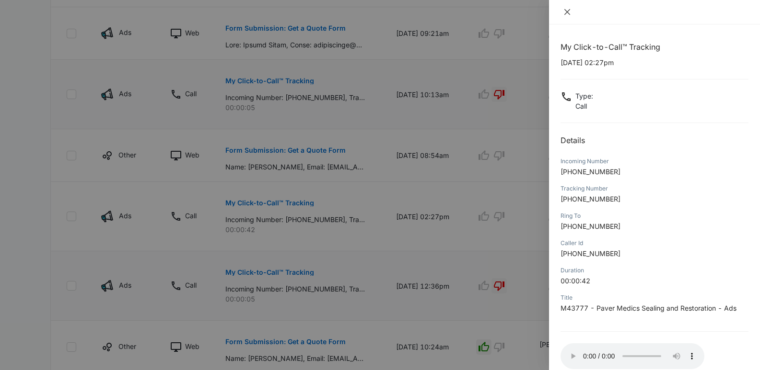
click at [564, 11] on icon "close" at bounding box center [567, 12] width 8 height 8
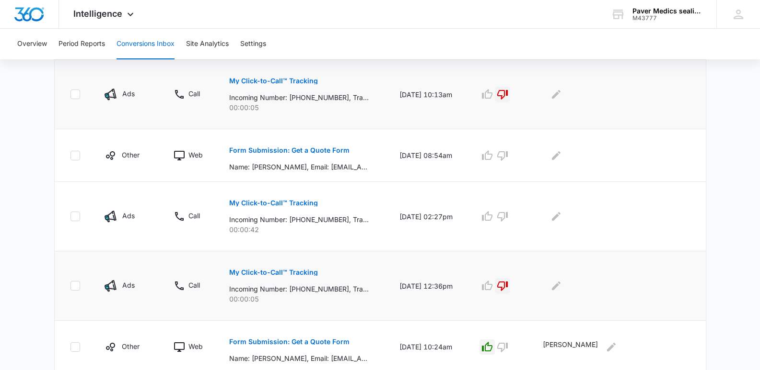
scroll to position [360, 0]
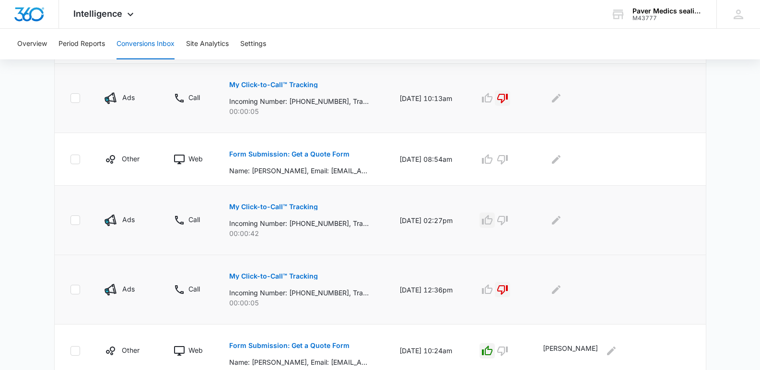
click at [493, 223] on icon "button" at bounding box center [487, 221] width 12 height 12
click at [560, 221] on icon "Edit Comments" at bounding box center [556, 220] width 9 height 9
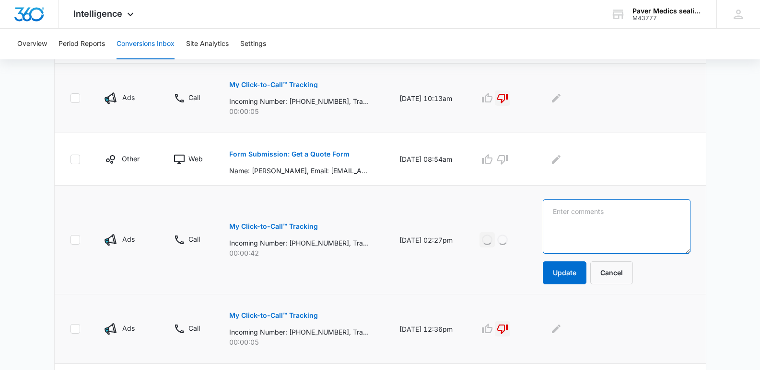
click at [562, 216] on textarea at bounding box center [615, 226] width 147 height 55
type textarea "Mike Gansell"
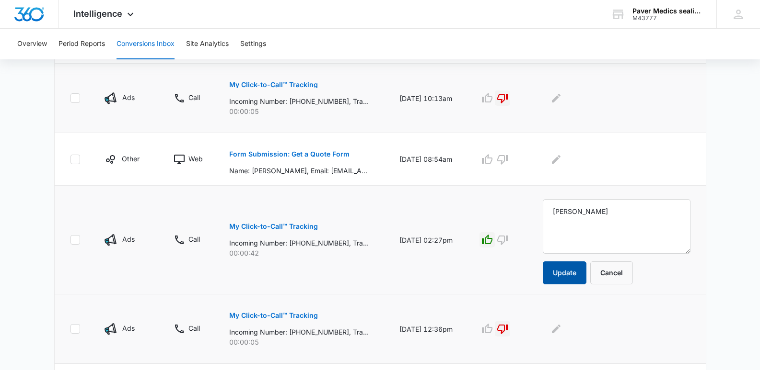
click at [562, 274] on button "Update" at bounding box center [564, 273] width 44 height 23
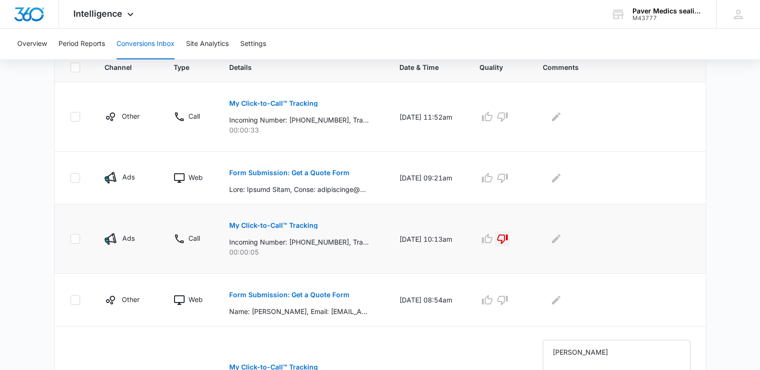
scroll to position [224, 0]
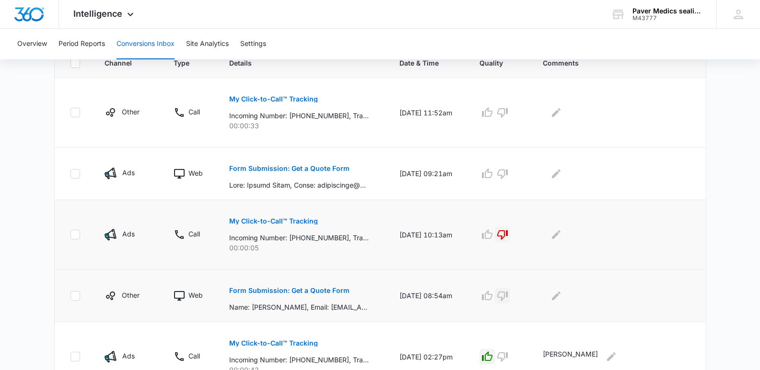
click at [508, 297] on icon "button" at bounding box center [502, 296] width 12 height 12
click at [562, 298] on icon "Edit Comments" at bounding box center [556, 296] width 12 height 12
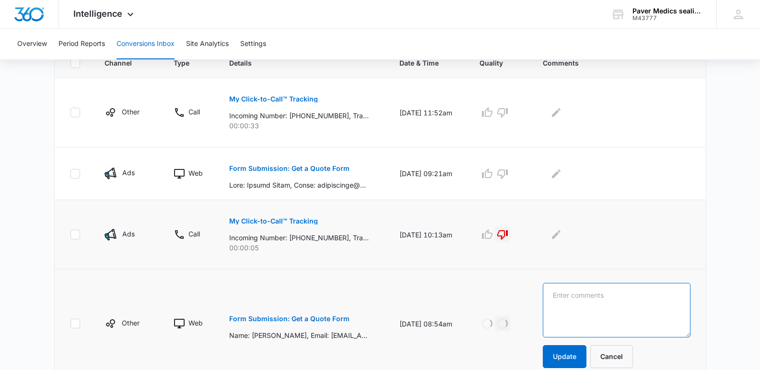
click at [563, 298] on textarea at bounding box center [615, 310] width 147 height 55
type textarea "Outside our service area"
click at [575, 355] on button "Update" at bounding box center [564, 356] width 44 height 23
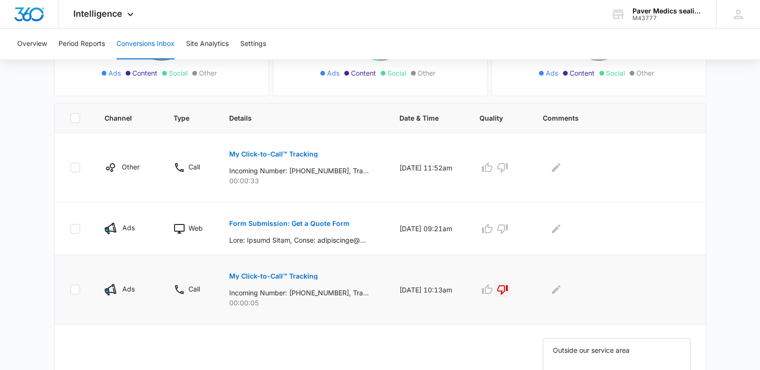
scroll to position [158, 0]
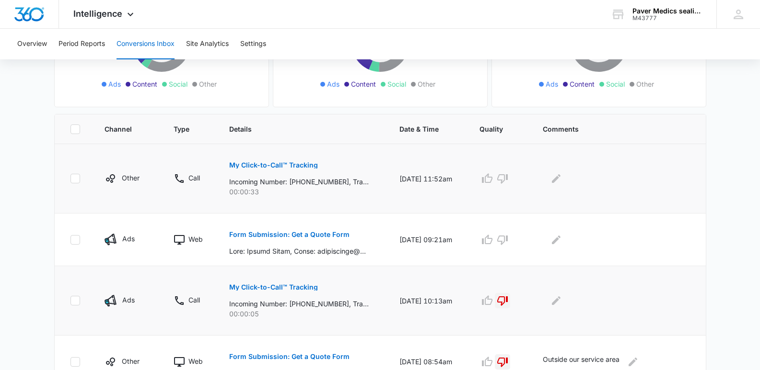
click at [291, 165] on p "My Click-to-Call™ Tracking" at bounding box center [273, 165] width 89 height 7
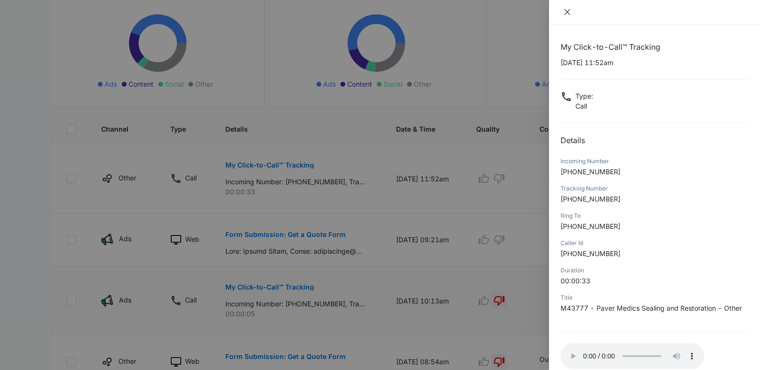
click at [566, 12] on icon "close" at bounding box center [567, 12] width 6 height 6
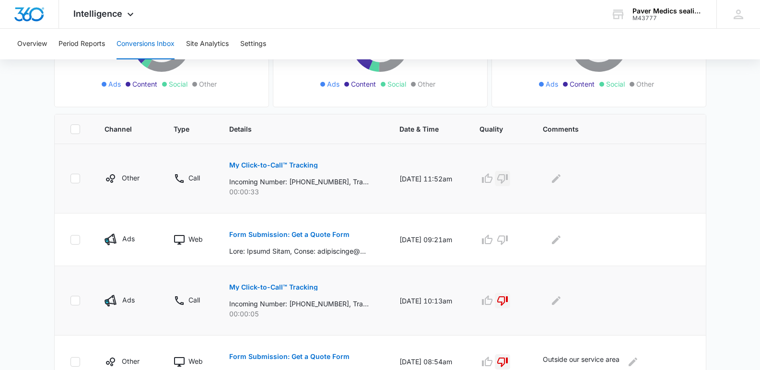
click at [508, 183] on icon "button" at bounding box center [502, 179] width 12 height 12
click at [560, 180] on icon "Edit Comments" at bounding box center [556, 178] width 9 height 9
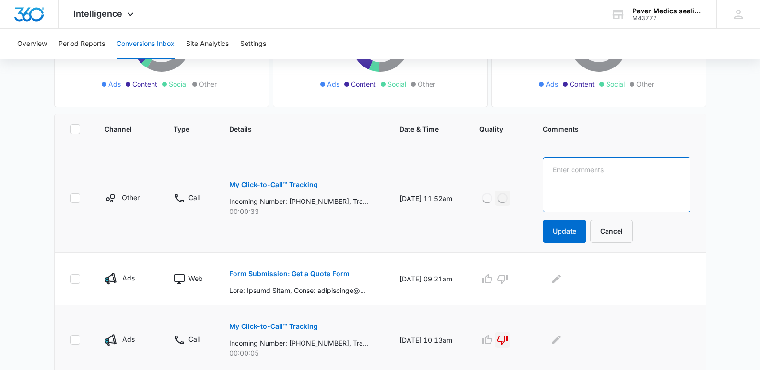
click at [560, 176] on textarea at bounding box center [615, 185] width 147 height 55
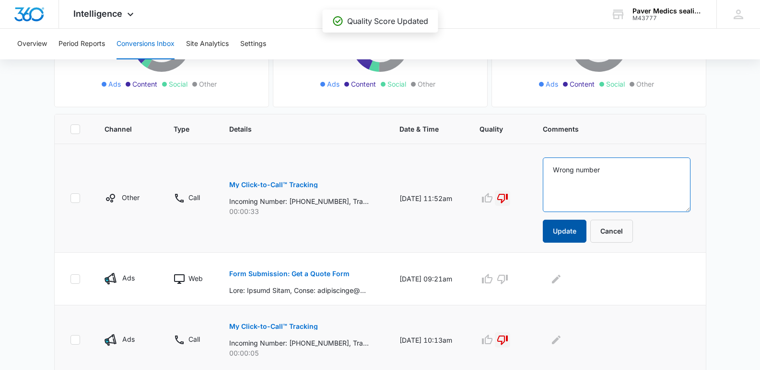
type textarea "Wrong number"
click at [571, 229] on button "Update" at bounding box center [564, 231] width 44 height 23
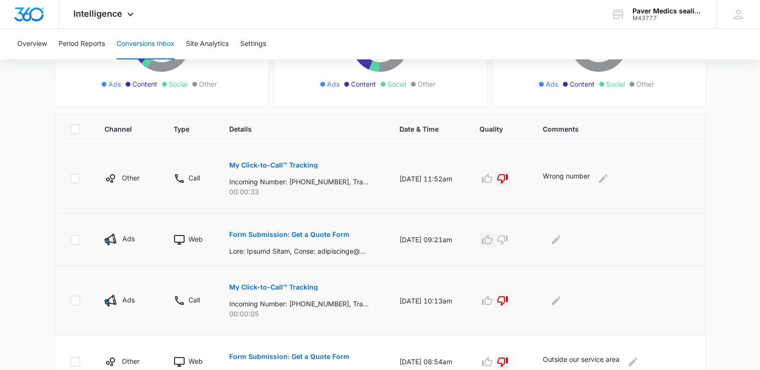
click at [492, 238] on icon "button" at bounding box center [487, 240] width 11 height 10
click at [560, 241] on icon "Edit Comments" at bounding box center [556, 239] width 9 height 9
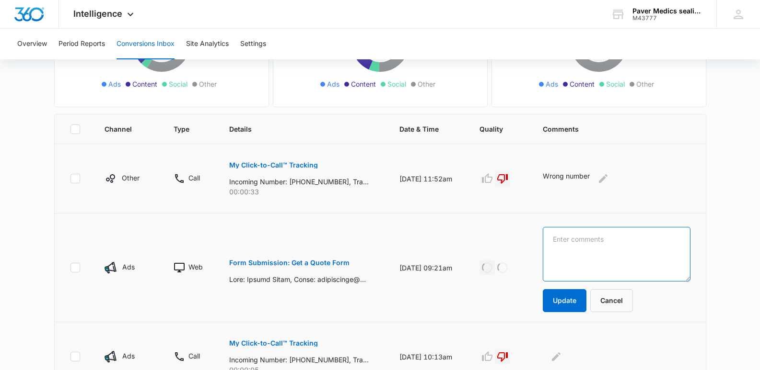
click at [560, 241] on textarea at bounding box center [615, 254] width 147 height 55
type textarea "Rodney Muniz"
click at [580, 299] on button "Update" at bounding box center [564, 300] width 44 height 23
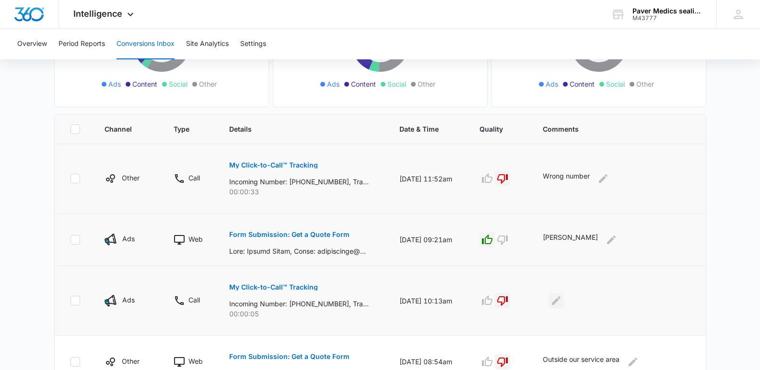
click at [562, 302] on icon "Edit Comments" at bounding box center [556, 301] width 12 height 12
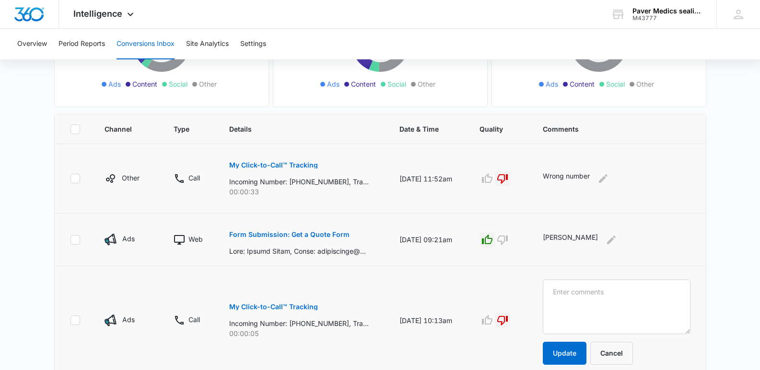
click at [564, 302] on textarea at bounding box center [615, 307] width 147 height 55
click at [725, 252] on main "Filters 08/09/2025 09/08/2025 New Conversion Total Conversions: 48 Ads Content …" at bounding box center [380, 376] width 760 height 930
click at [611, 352] on button "Cancel" at bounding box center [611, 353] width 43 height 23
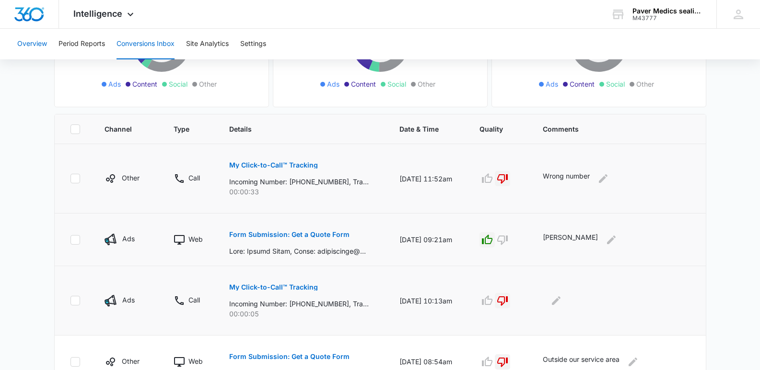
click at [28, 43] on button "Overview" at bounding box center [32, 44] width 30 height 31
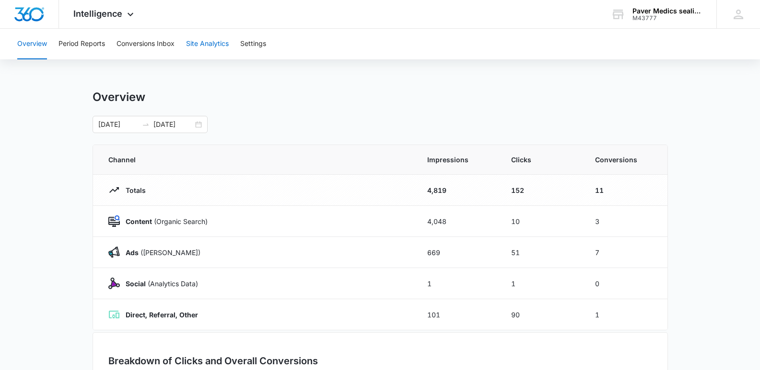
click at [200, 47] on button "Site Analytics" at bounding box center [207, 44] width 43 height 31
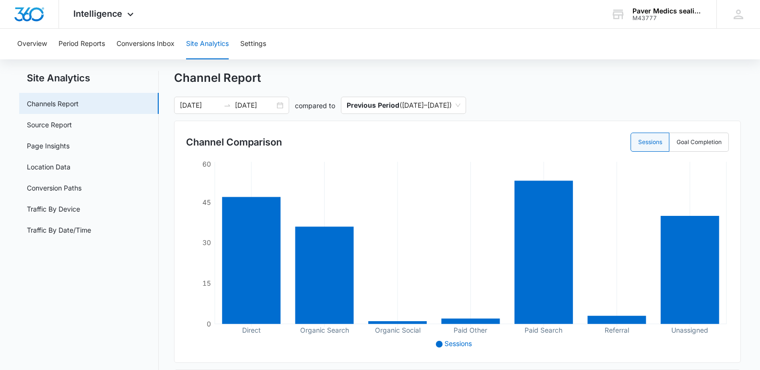
scroll to position [16, 0]
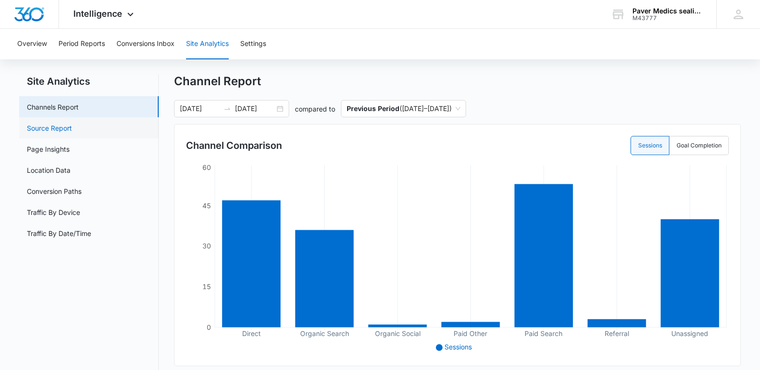
click at [66, 130] on link "Source Report" at bounding box center [49, 128] width 45 height 10
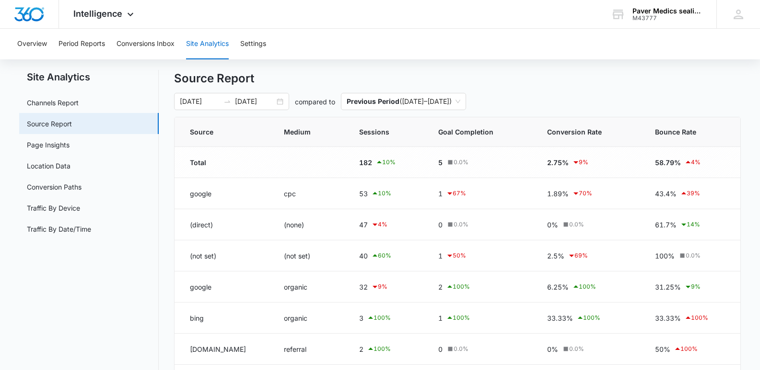
scroll to position [16, 0]
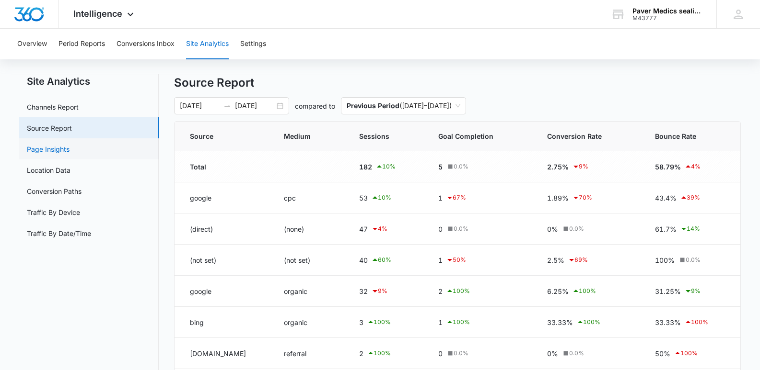
click at [64, 151] on link "Page Insights" at bounding box center [48, 149] width 43 height 10
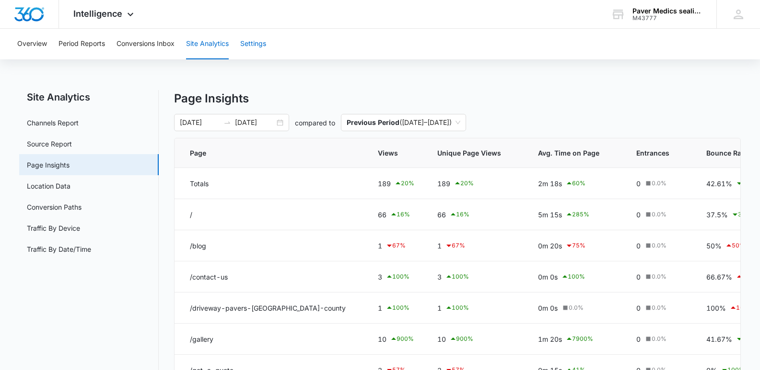
click at [248, 47] on button "Settings" at bounding box center [253, 44] width 26 height 31
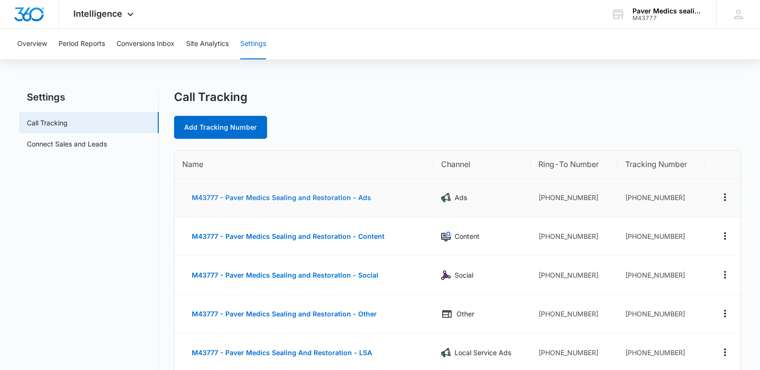
click at [275, 202] on button "M43777 - Paver Medics Sealing and Restoration - Ads" at bounding box center [281, 197] width 198 height 23
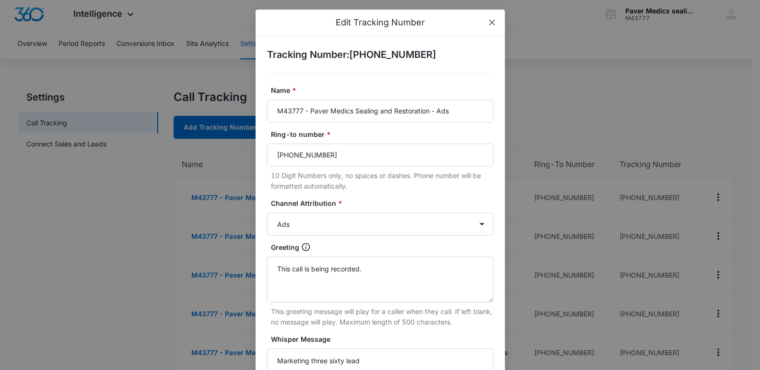
click at [488, 21] on icon "close" at bounding box center [491, 23] width 6 height 6
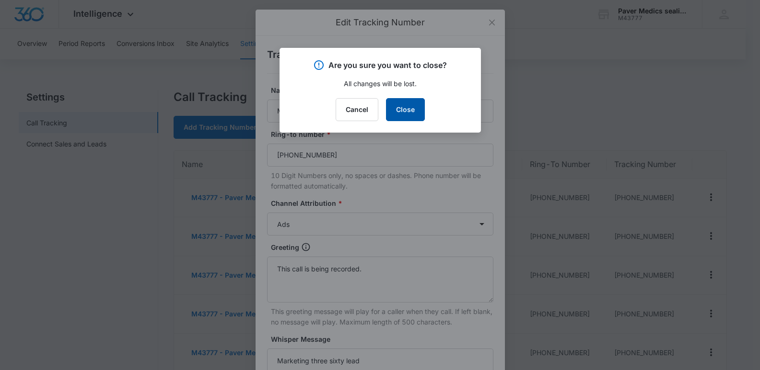
click at [419, 101] on button "Close" at bounding box center [405, 109] width 39 height 23
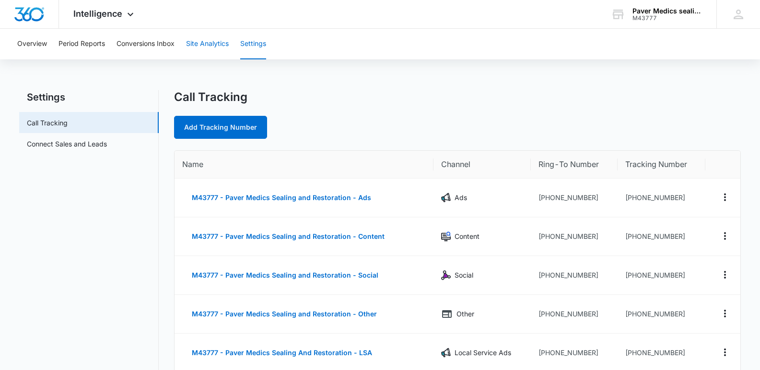
click at [200, 43] on button "Site Analytics" at bounding box center [207, 44] width 43 height 31
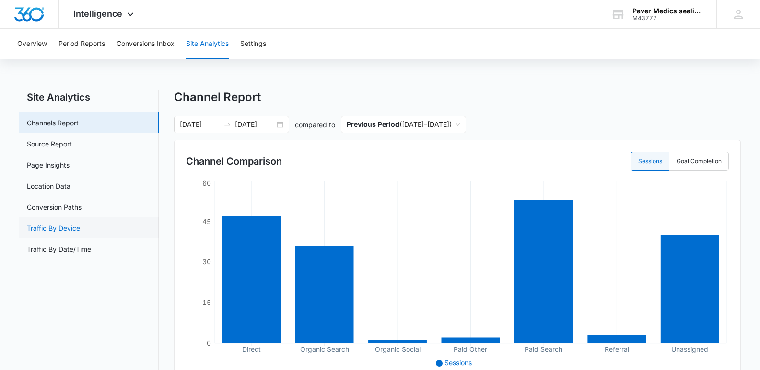
click at [56, 226] on link "Traffic By Device" at bounding box center [53, 228] width 53 height 10
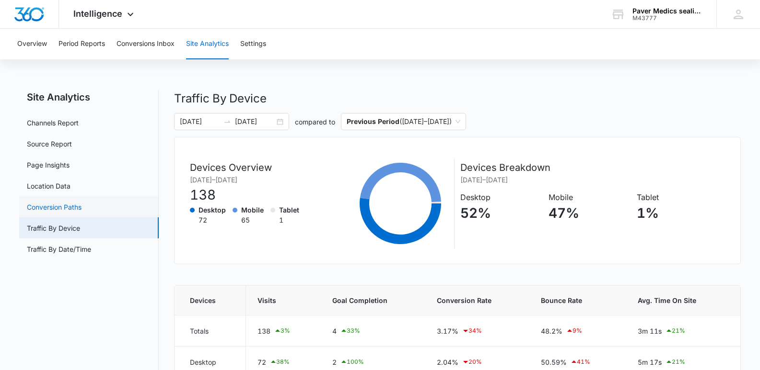
click at [56, 209] on link "Conversion Paths" at bounding box center [54, 207] width 55 height 10
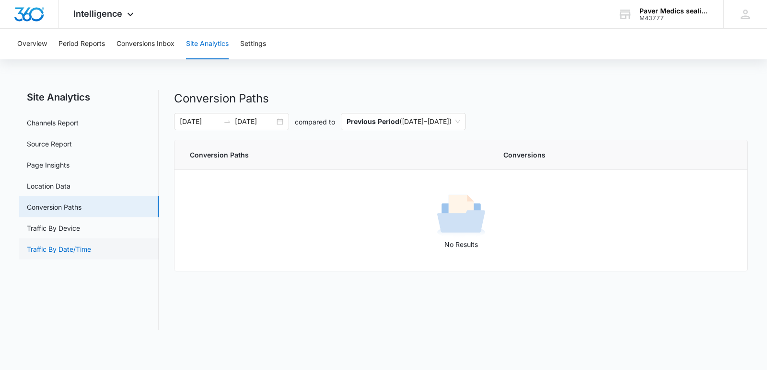
click at [51, 246] on link "Traffic By Date/Time" at bounding box center [59, 249] width 64 height 10
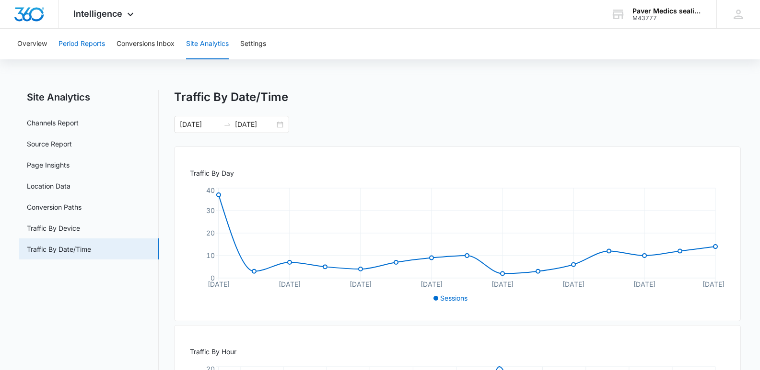
click at [82, 43] on button "Period Reports" at bounding box center [81, 44] width 46 height 31
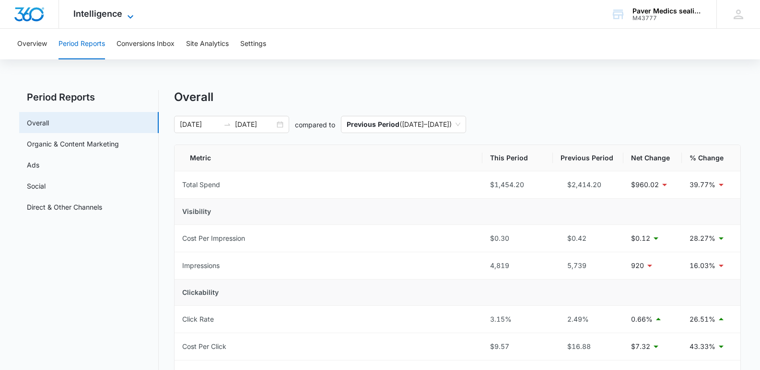
click at [131, 12] on icon at bounding box center [131, 17] width 12 height 12
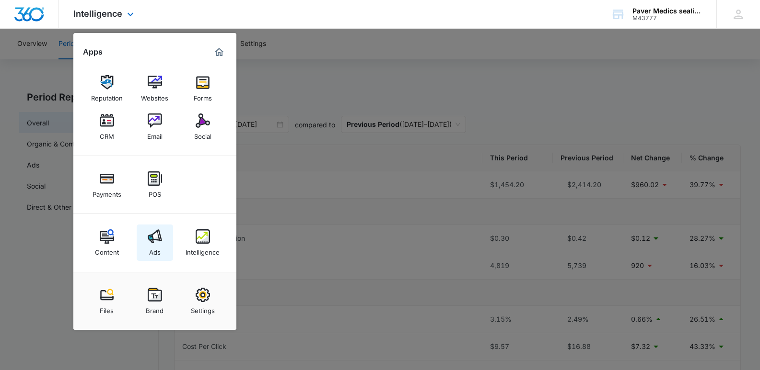
click at [150, 245] on div "Ads" at bounding box center [155, 250] width 12 height 12
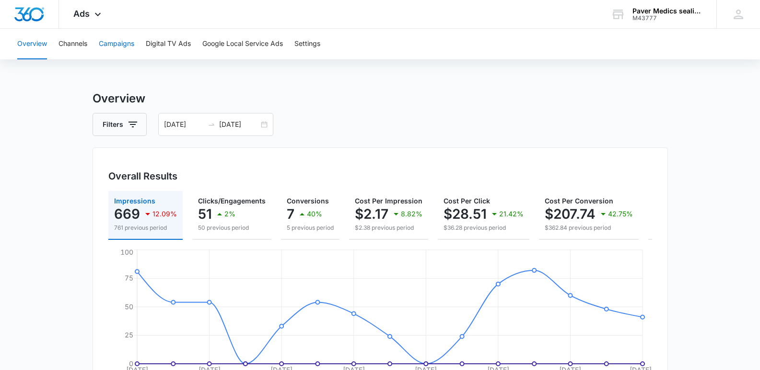
click at [127, 43] on button "Campaigns" at bounding box center [116, 44] width 35 height 31
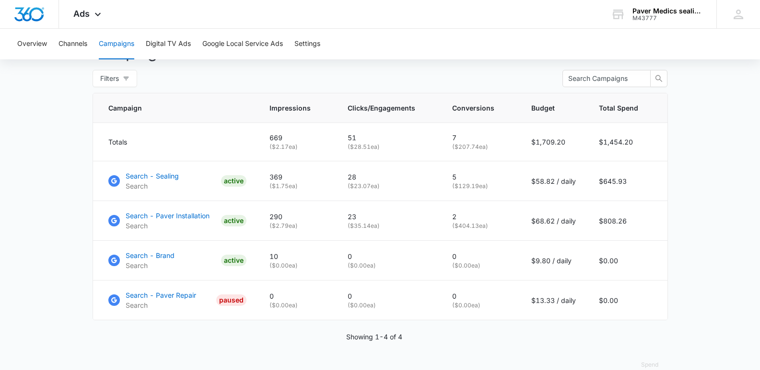
scroll to position [376, 0]
click at [131, 180] on p "Search - Sealing" at bounding box center [152, 175] width 53 height 10
click at [168, 220] on p "Search - Paver Installation" at bounding box center [168, 215] width 84 height 10
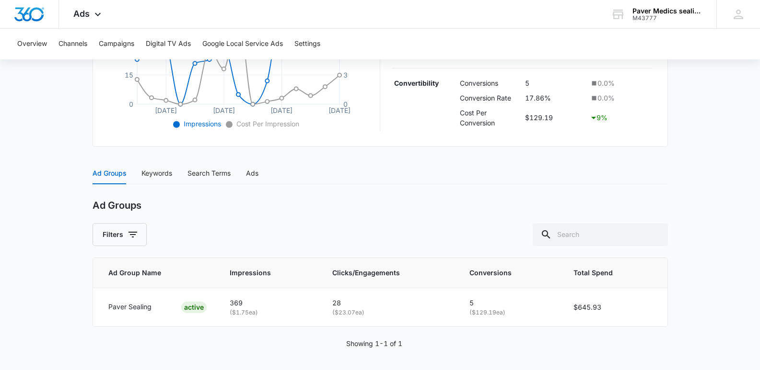
scroll to position [294, 0]
click at [152, 175] on div "Keywords" at bounding box center [156, 171] width 31 height 11
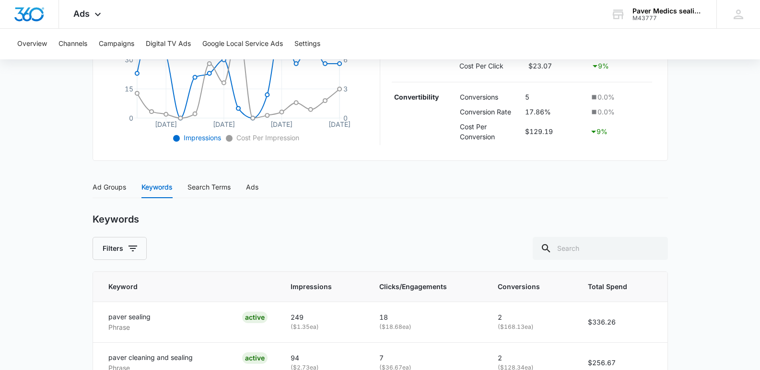
scroll to position [285, 0]
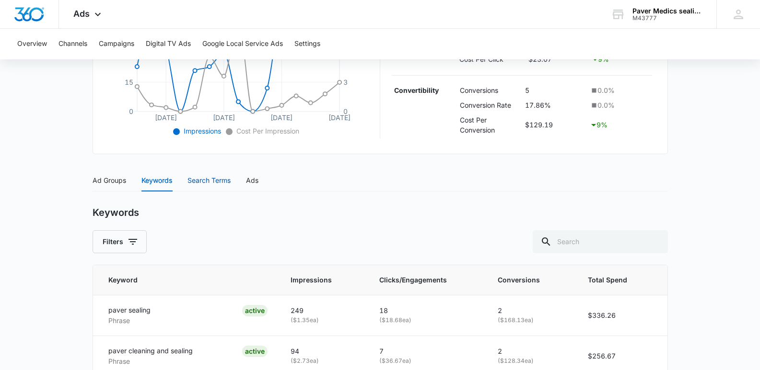
click at [203, 179] on div "Search Terms" at bounding box center [208, 180] width 43 height 11
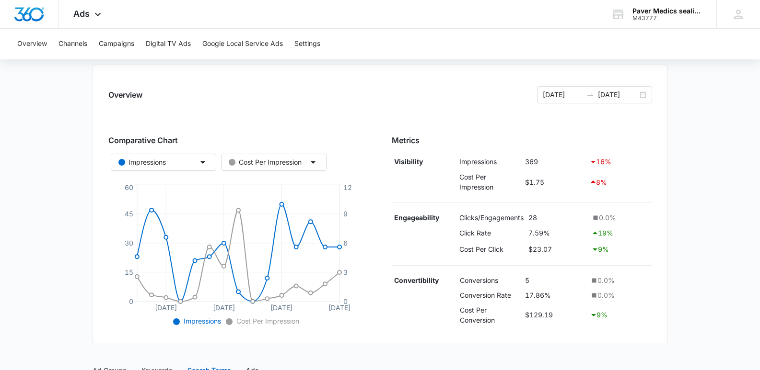
scroll to position [0, 0]
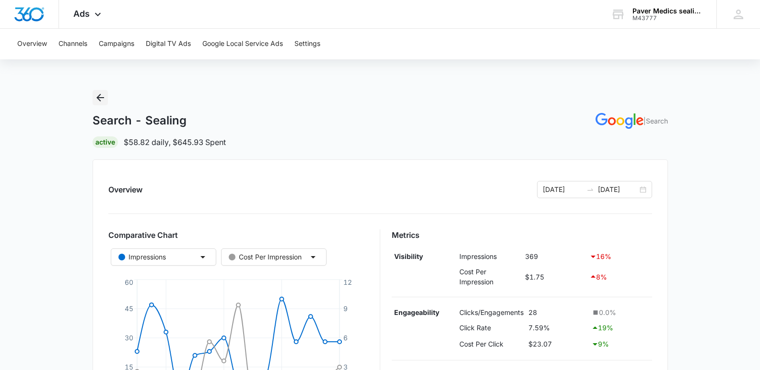
click at [98, 102] on icon "Back" at bounding box center [100, 98] width 12 height 12
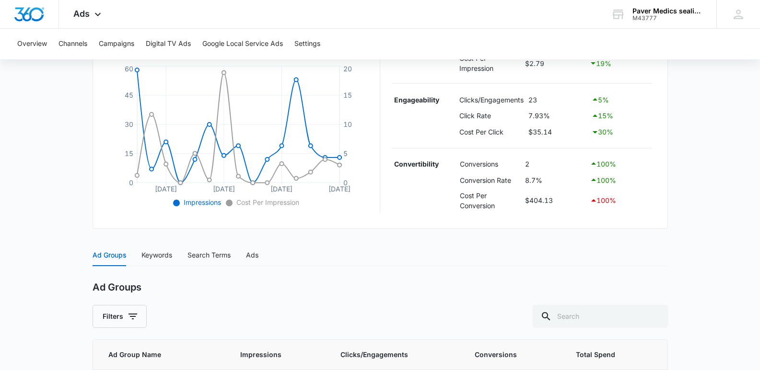
scroll to position [298, 0]
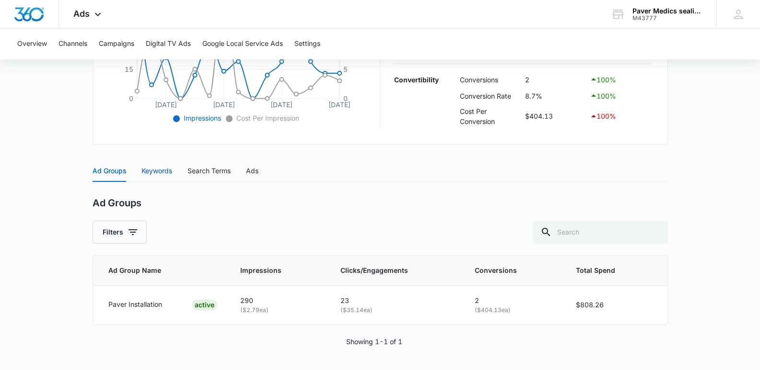
click at [154, 171] on div "Keywords" at bounding box center [156, 171] width 31 height 11
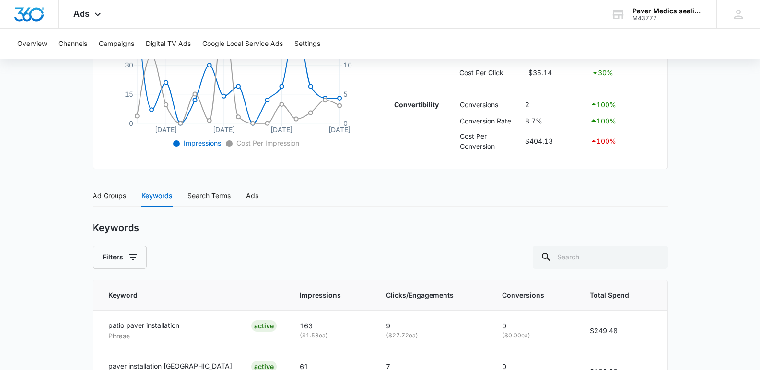
scroll to position [327, 0]
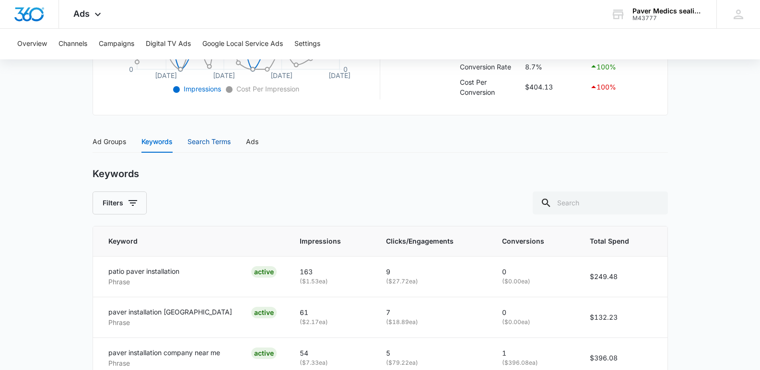
click at [206, 144] on div "Search Terms" at bounding box center [208, 142] width 43 height 11
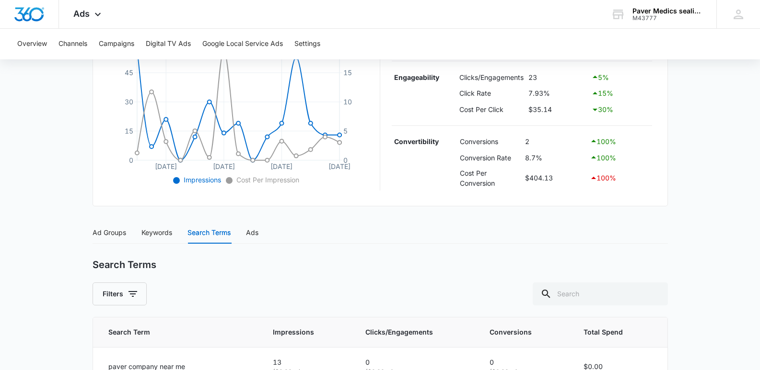
scroll to position [224, 0]
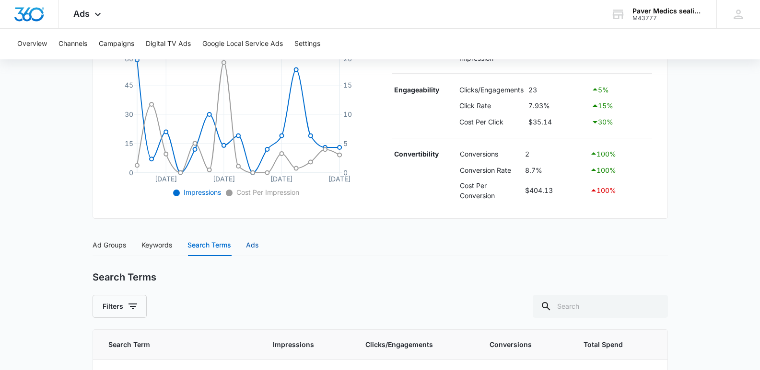
click at [252, 243] on div "Ads" at bounding box center [252, 245] width 12 height 11
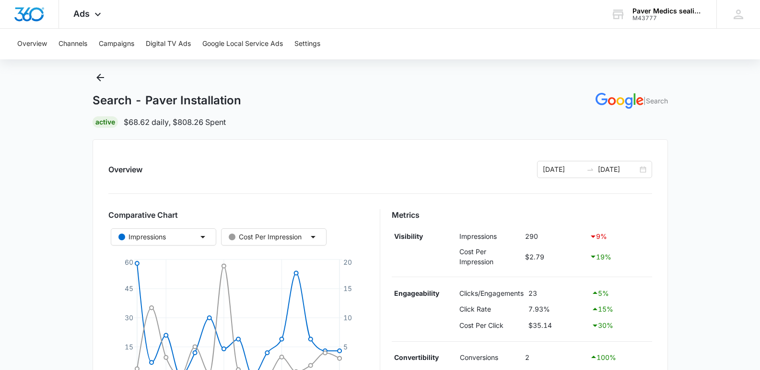
scroll to position [0, 0]
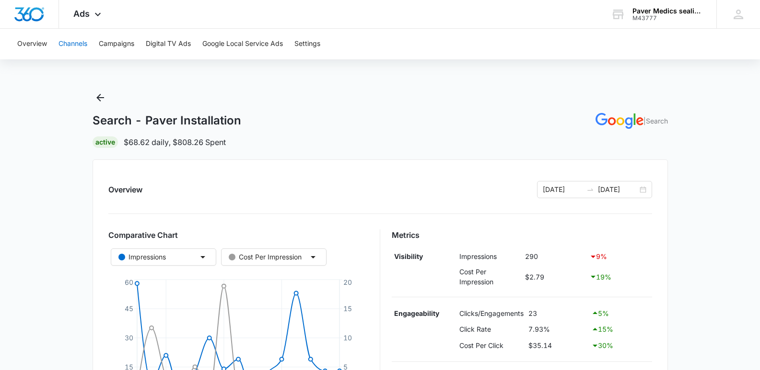
click at [78, 45] on button "Channels" at bounding box center [72, 44] width 29 height 31
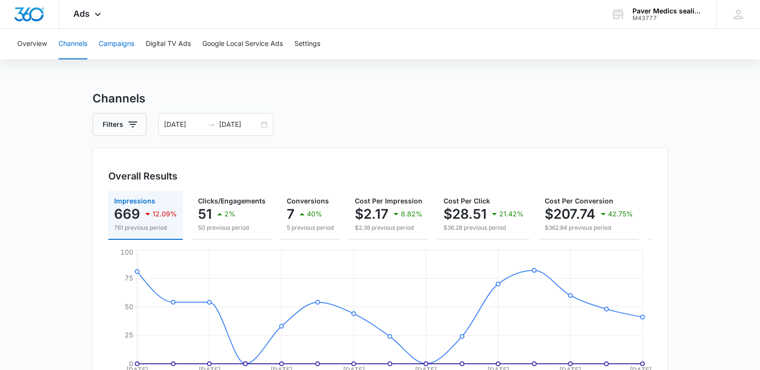
click at [120, 43] on button "Campaigns" at bounding box center [116, 44] width 35 height 31
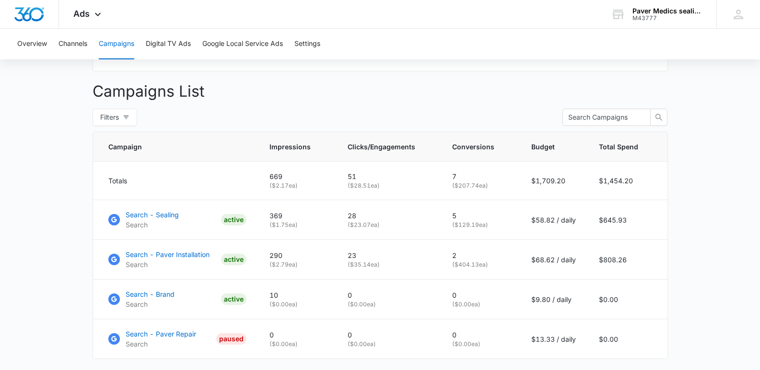
scroll to position [400, 0]
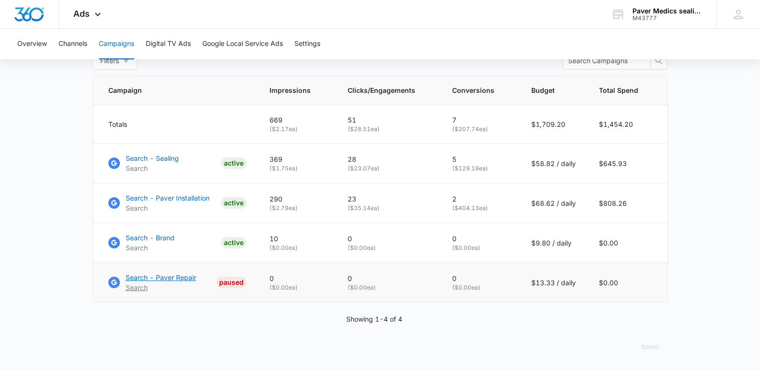
click at [166, 276] on p "Search - Paver Repair" at bounding box center [161, 278] width 70 height 10
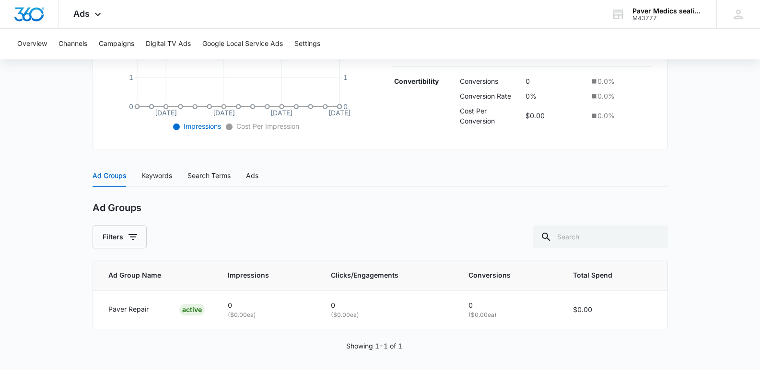
scroll to position [294, 0]
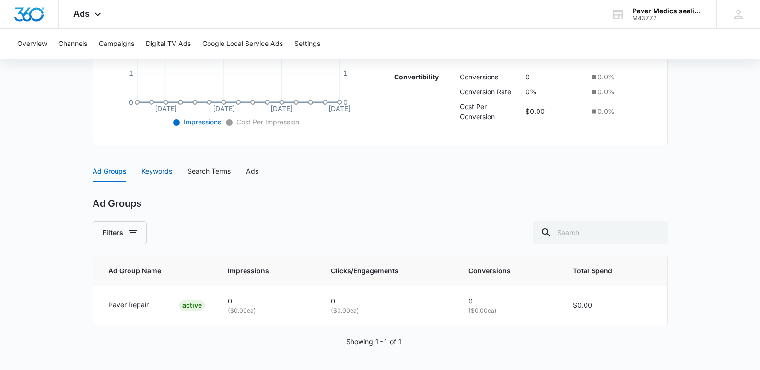
click at [160, 172] on div "Keywords" at bounding box center [156, 171] width 31 height 11
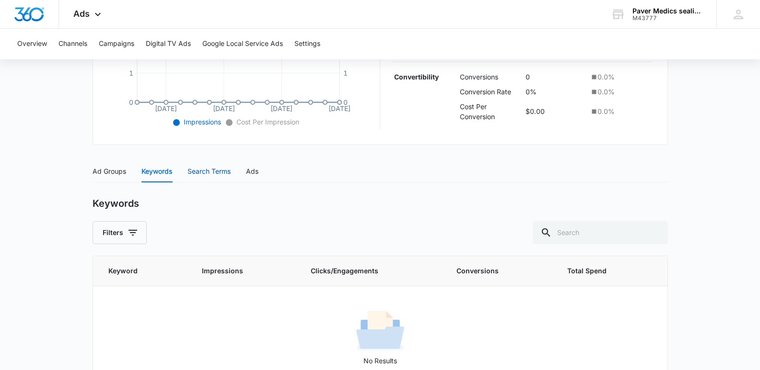
click at [207, 172] on div "Search Terms" at bounding box center [208, 171] width 43 height 11
click at [253, 173] on div "Ads" at bounding box center [252, 171] width 12 height 11
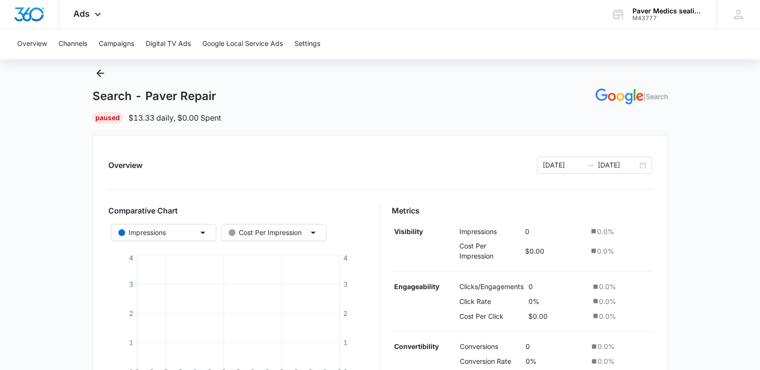
scroll to position [0, 0]
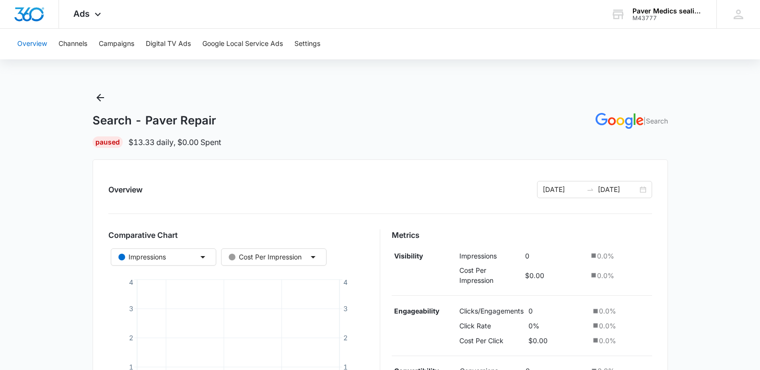
click at [30, 44] on button "Overview" at bounding box center [32, 44] width 30 height 31
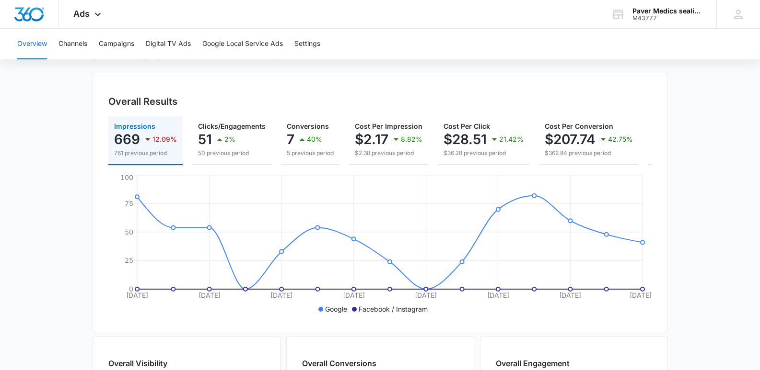
scroll to position [41, 0]
